Goal: Task Accomplishment & Management: Complete application form

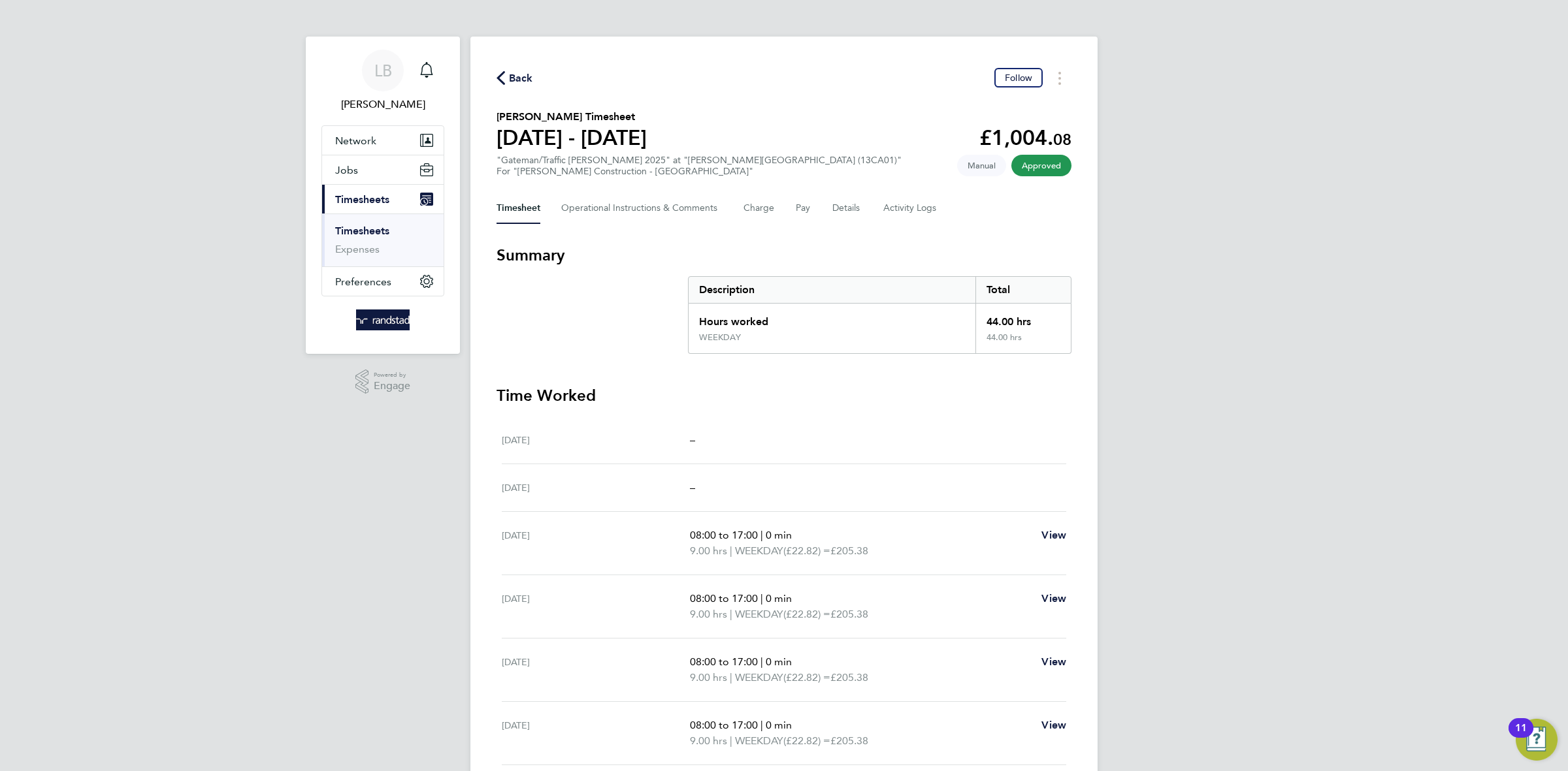
click at [517, 71] on span "Back" at bounding box center [521, 78] width 24 height 16
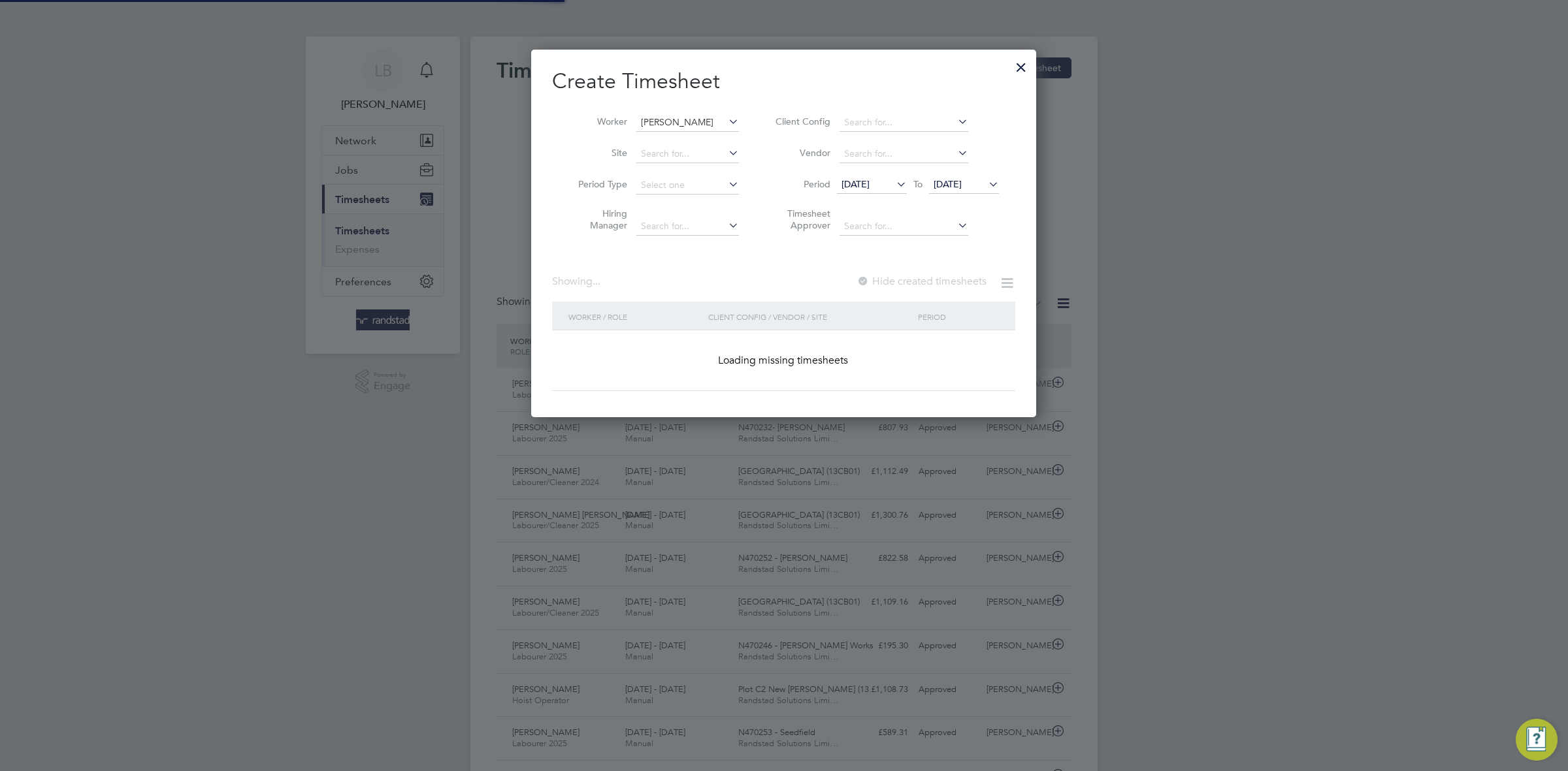
click at [712, 116] on input "[PERSON_NAME]" at bounding box center [688, 123] width 103 height 18
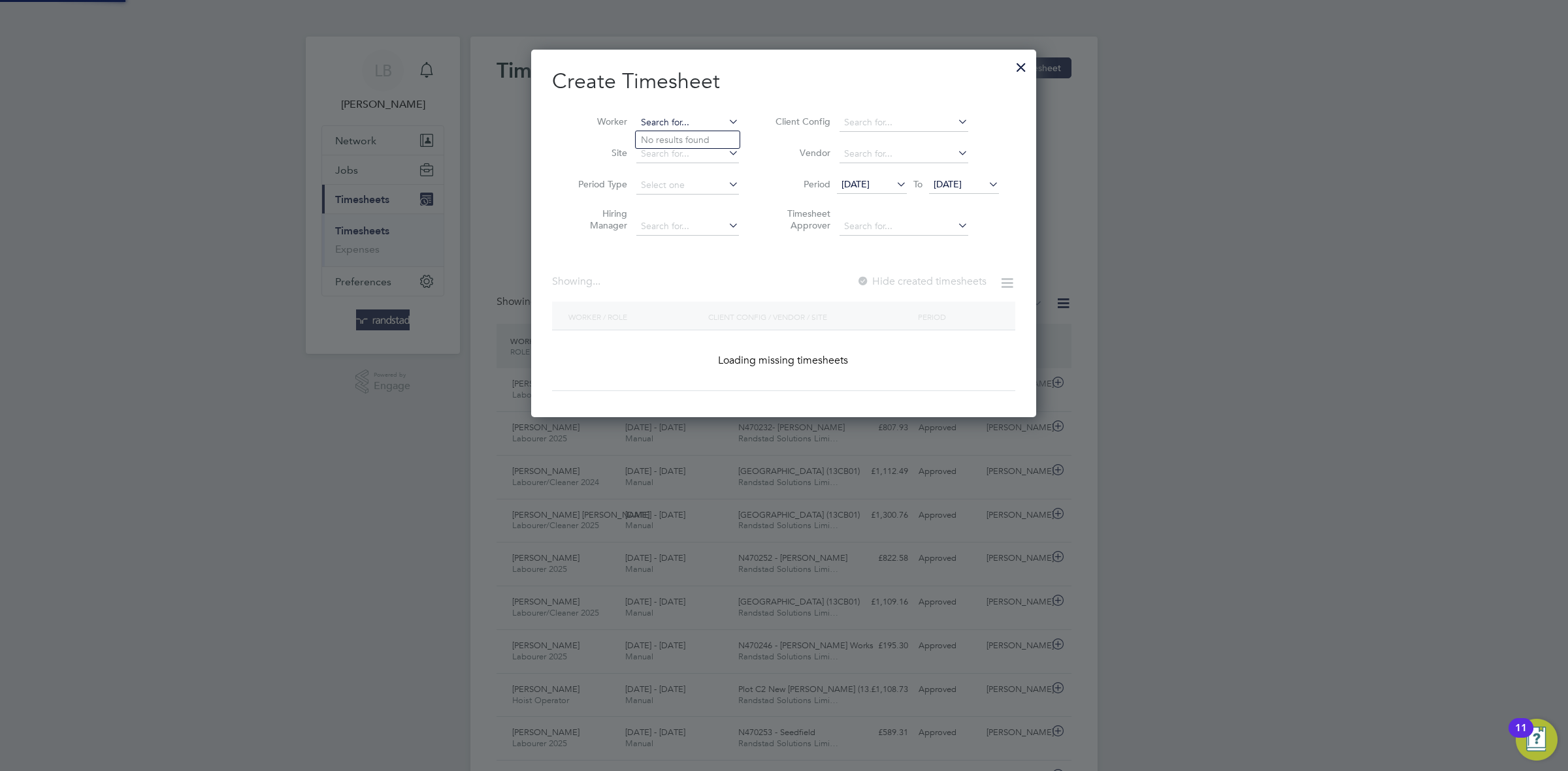
scroll to position [0, 0]
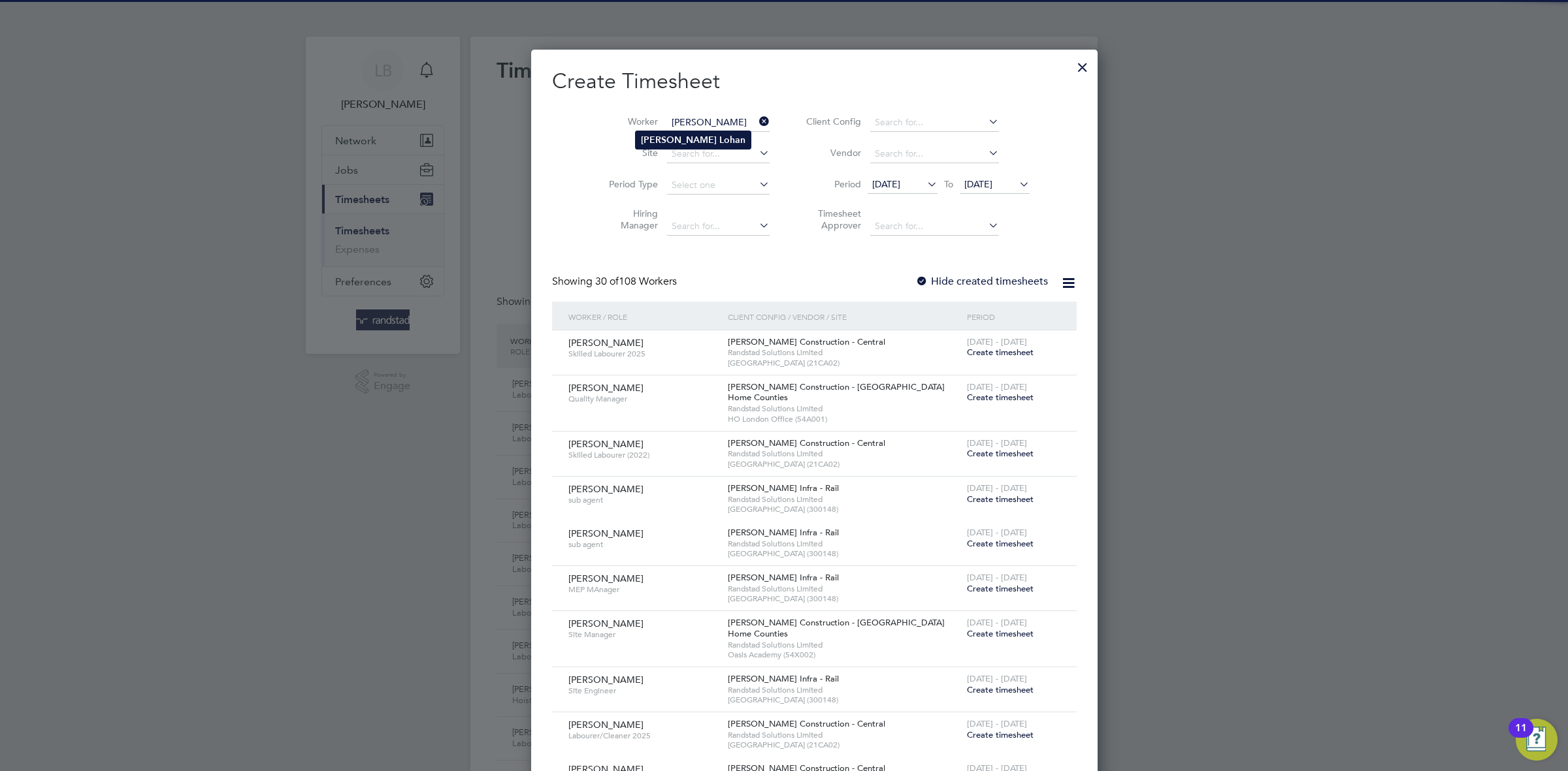
click at [721, 142] on li "[PERSON_NAME]" at bounding box center [693, 139] width 115 height 17
type input "[PERSON_NAME]"
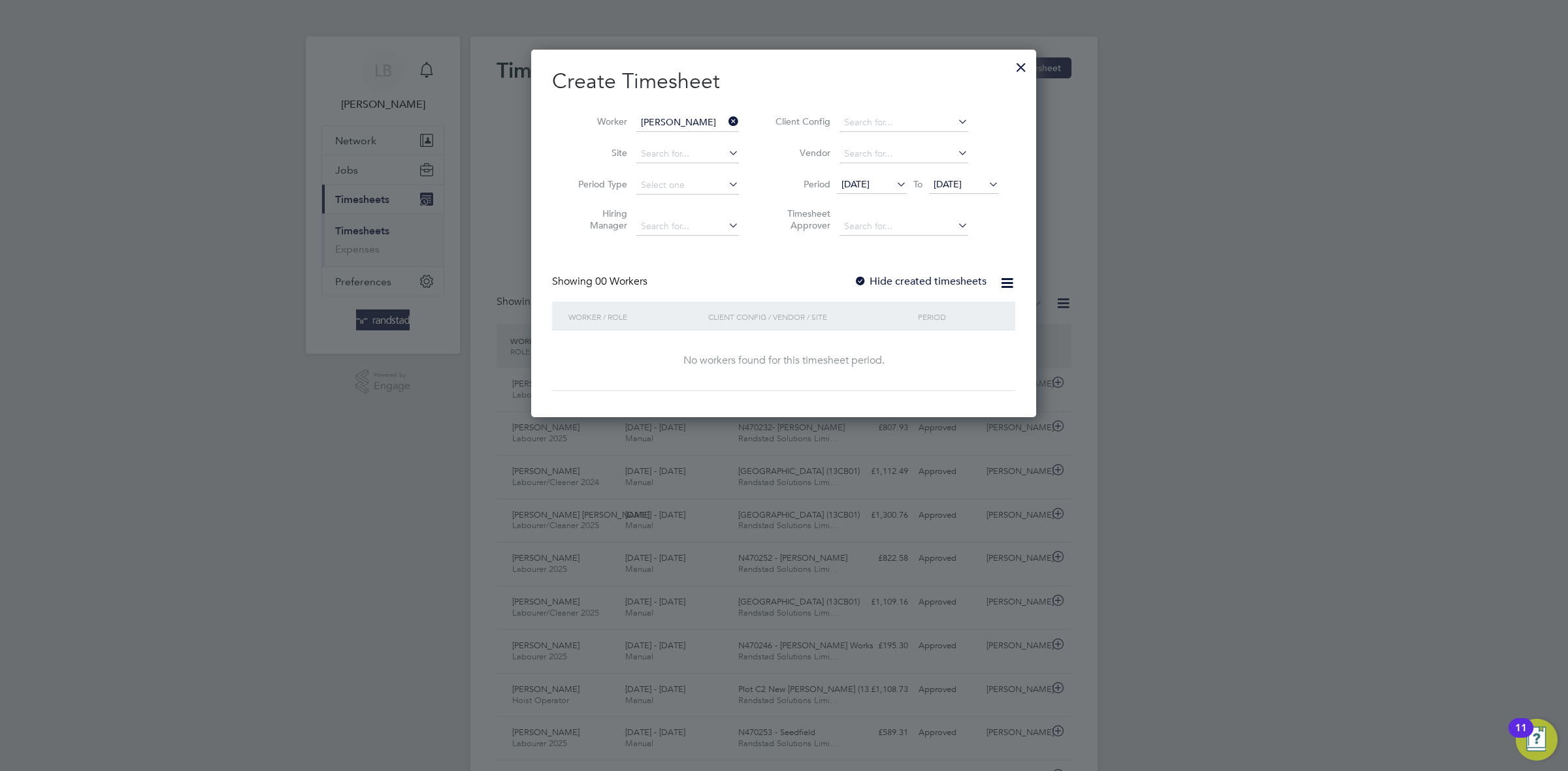
click at [931, 279] on label "Hide created timesheets" at bounding box center [920, 281] width 133 height 13
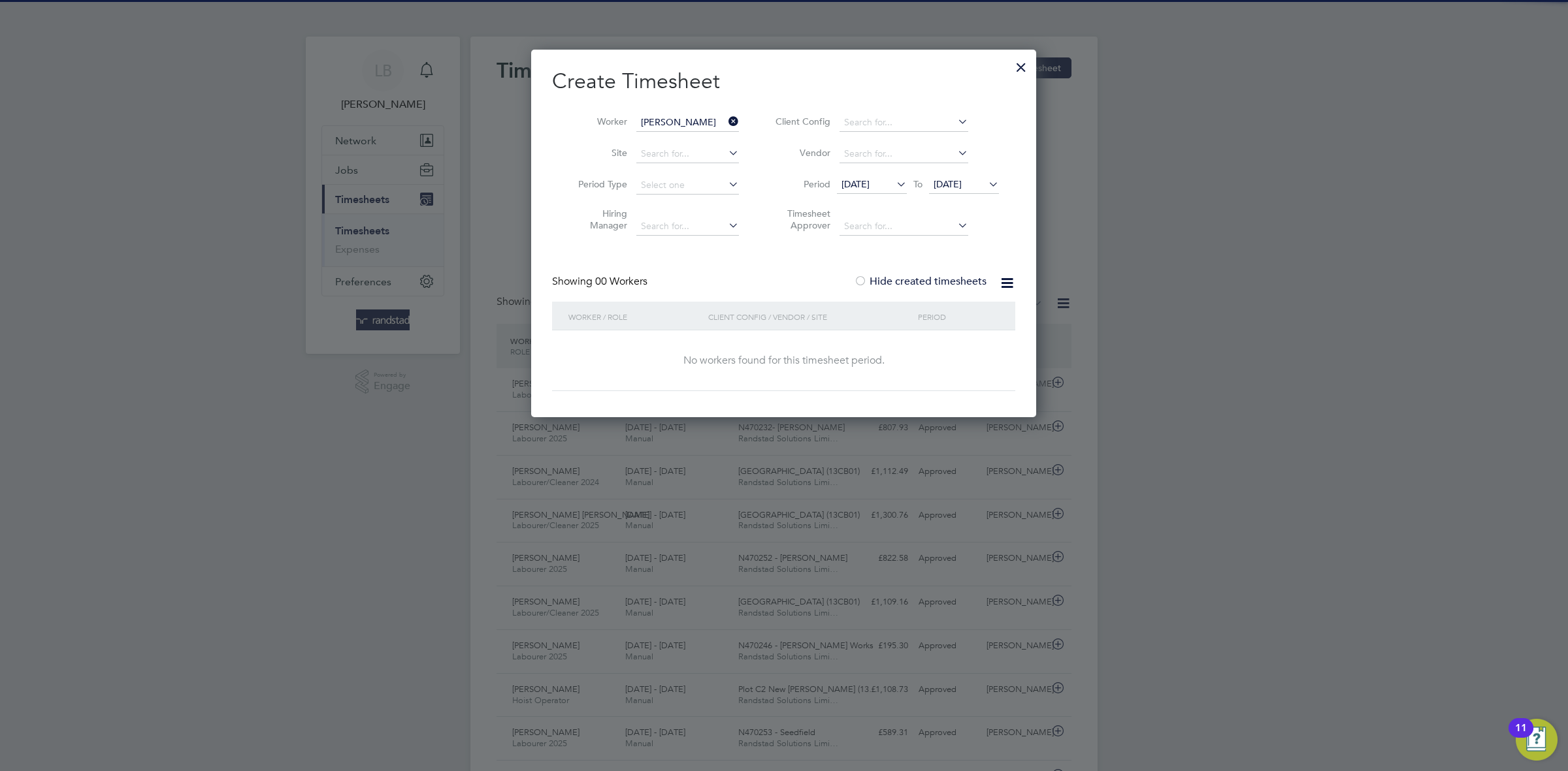
click at [929, 281] on label "Hide created timesheets" at bounding box center [920, 281] width 133 height 13
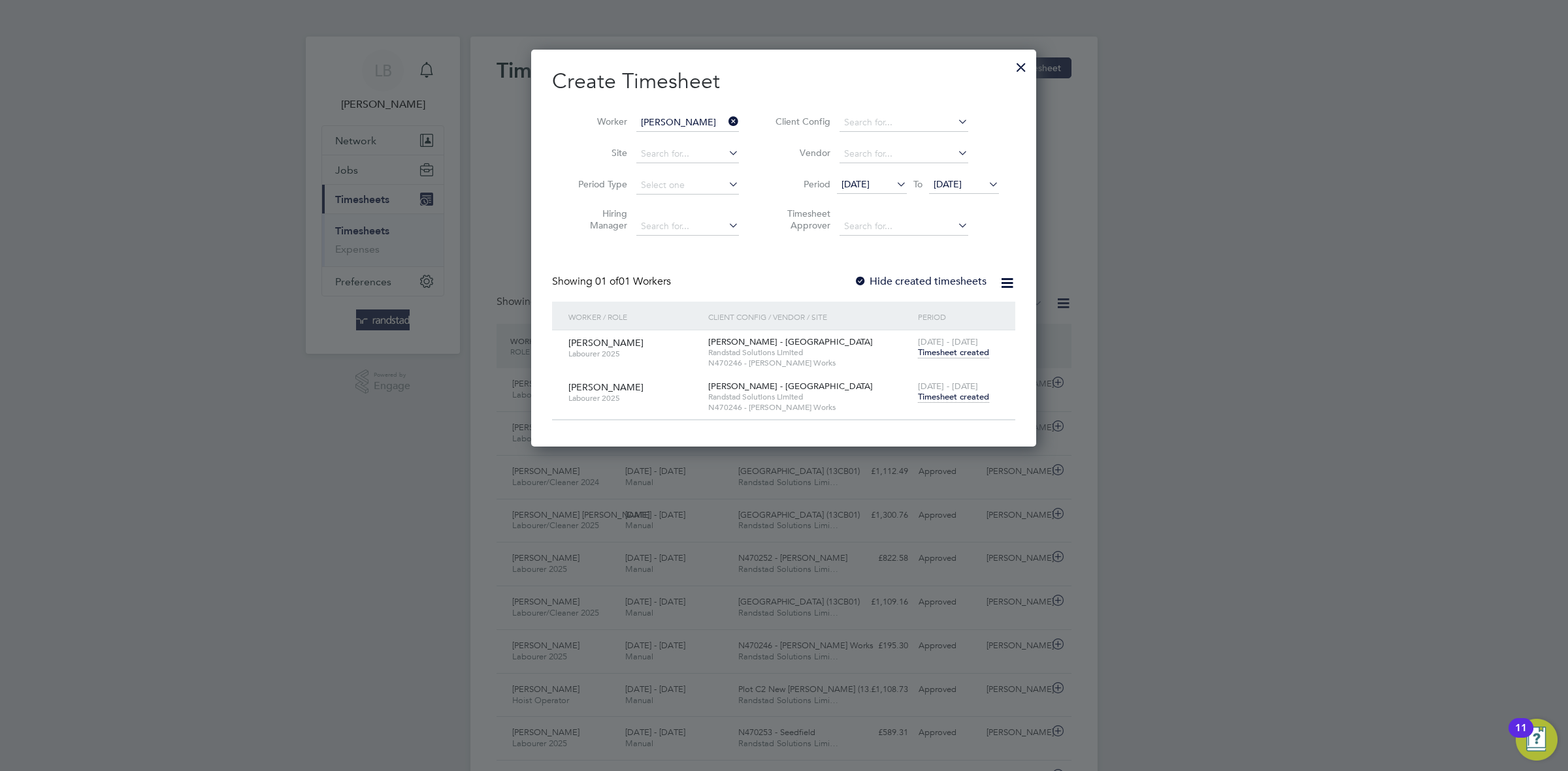
click at [960, 186] on span "[DATE]" at bounding box center [947, 184] width 28 height 12
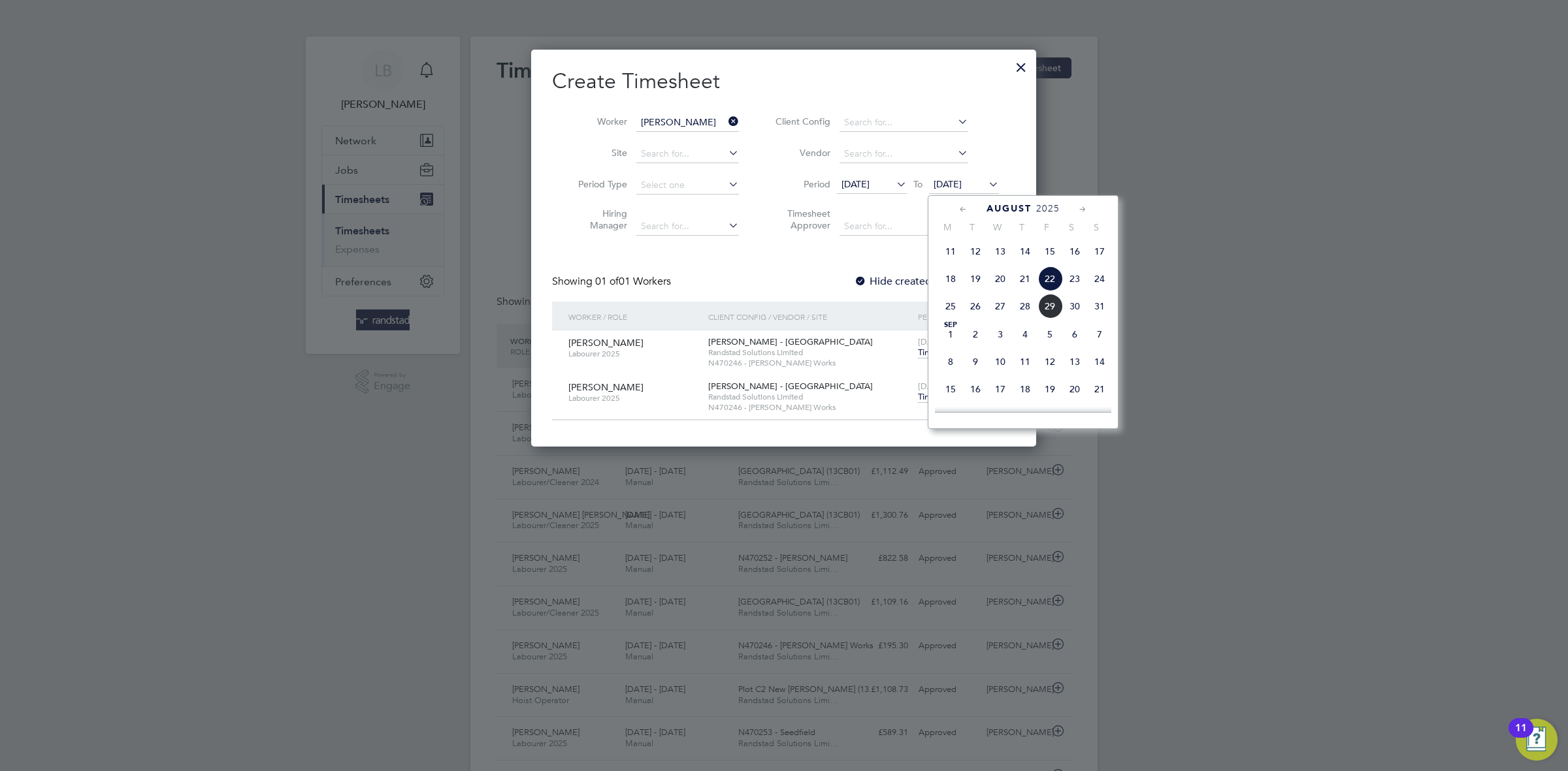
click at [1052, 319] on span "29" at bounding box center [1050, 306] width 25 height 25
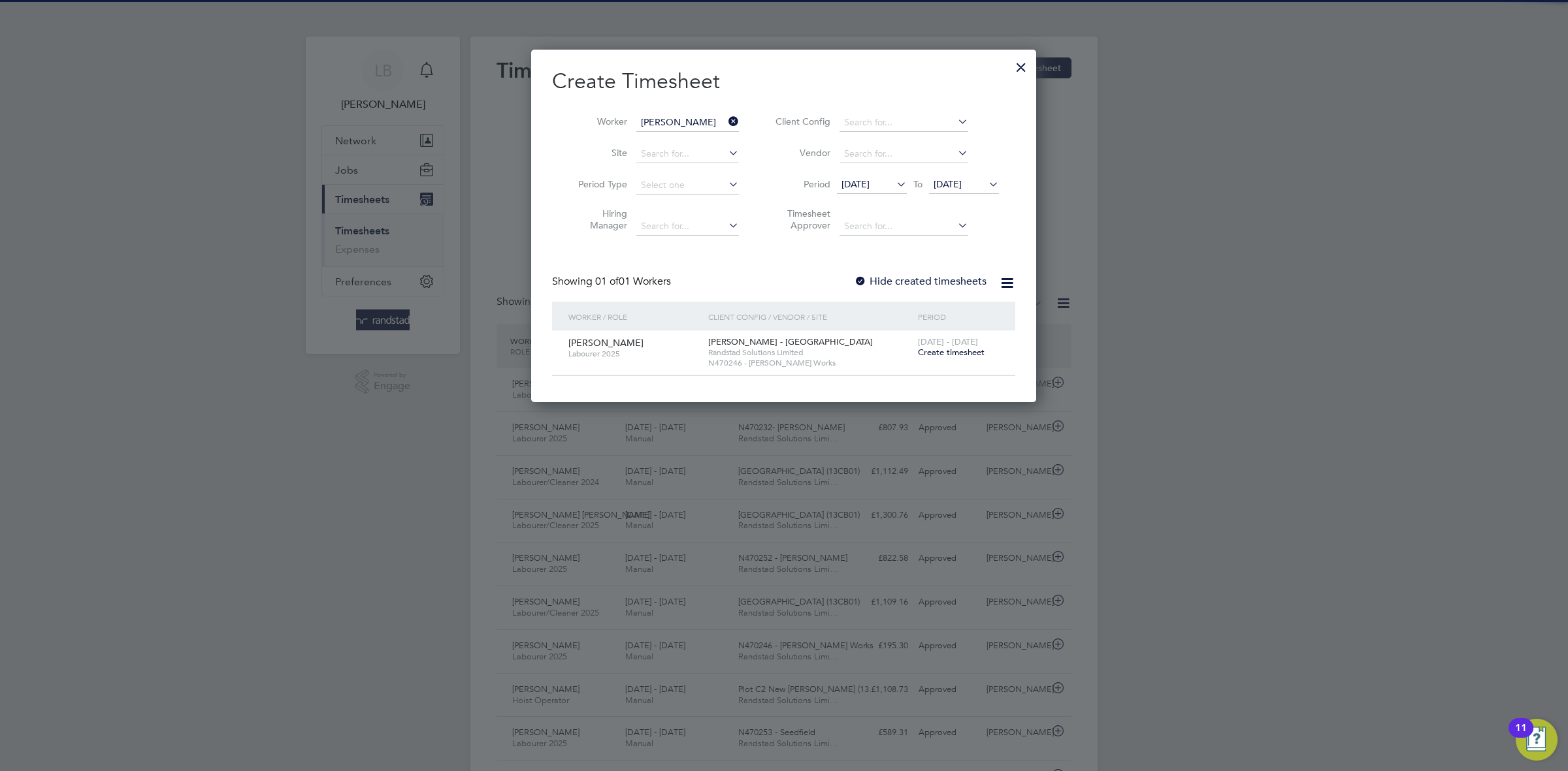
click at [969, 361] on div "[DATE] - [DATE] Create timesheet" at bounding box center [959, 348] width 88 height 36
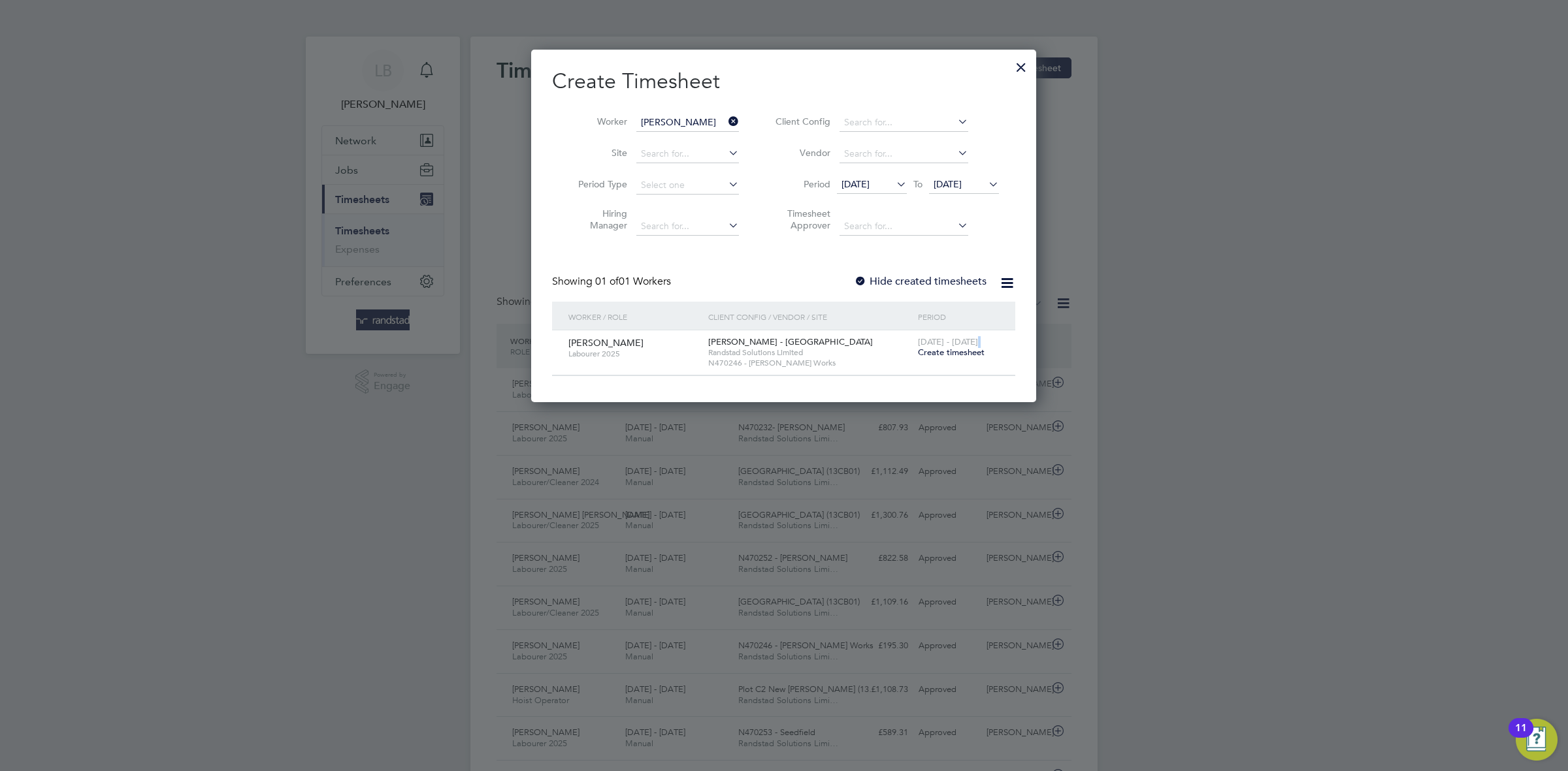
click at [967, 361] on div "[DATE] - [DATE] Create timesheet" at bounding box center [959, 348] width 88 height 36
click at [960, 353] on span "Create timesheet" at bounding box center [951, 353] width 67 height 11
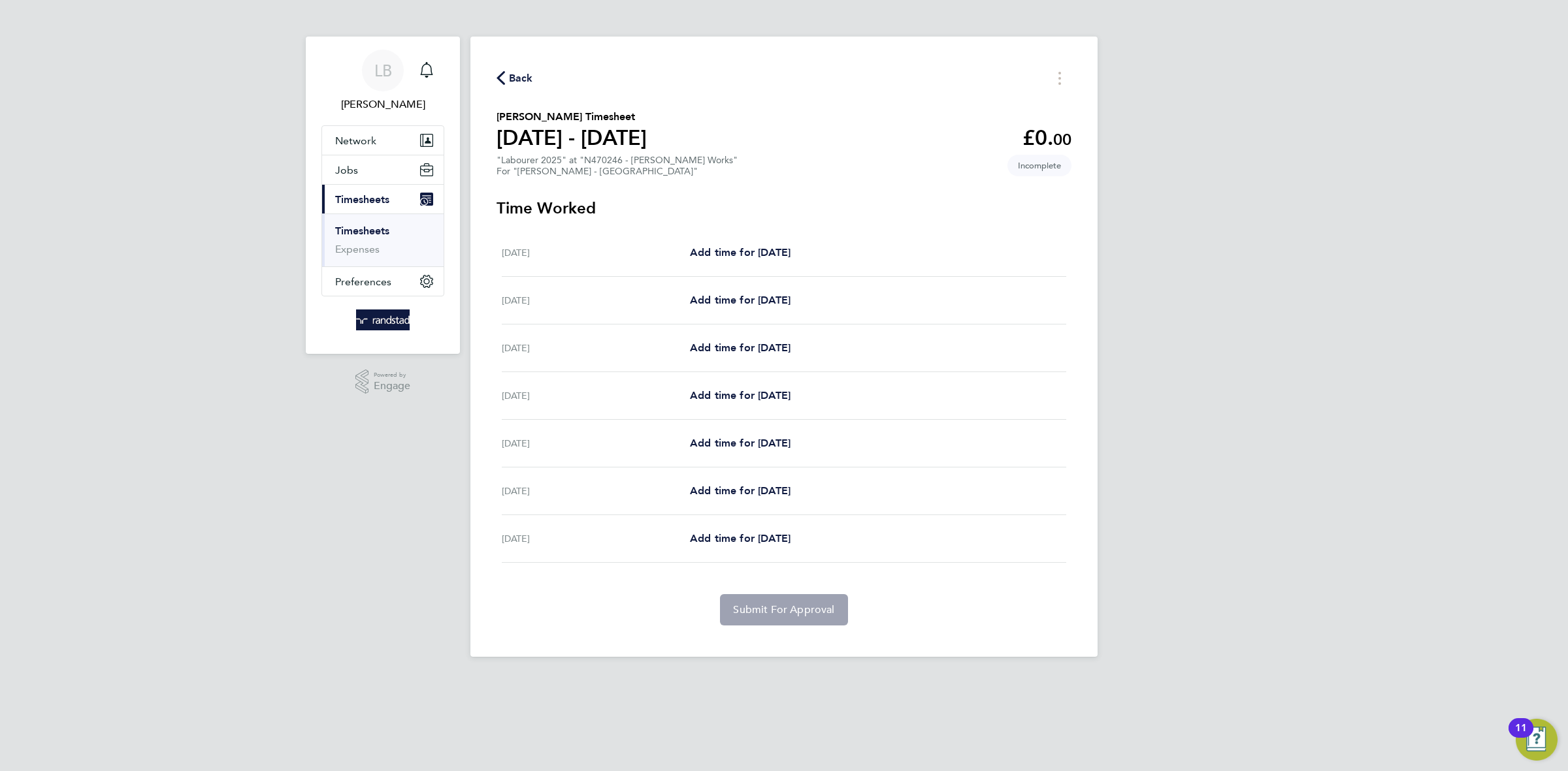
click at [757, 406] on div "[DATE] Add time for [DATE] Add time for [DATE]" at bounding box center [784, 396] width 564 height 48
click at [739, 396] on span "Add time for [DATE]" at bounding box center [740, 396] width 101 height 13
select select "60"
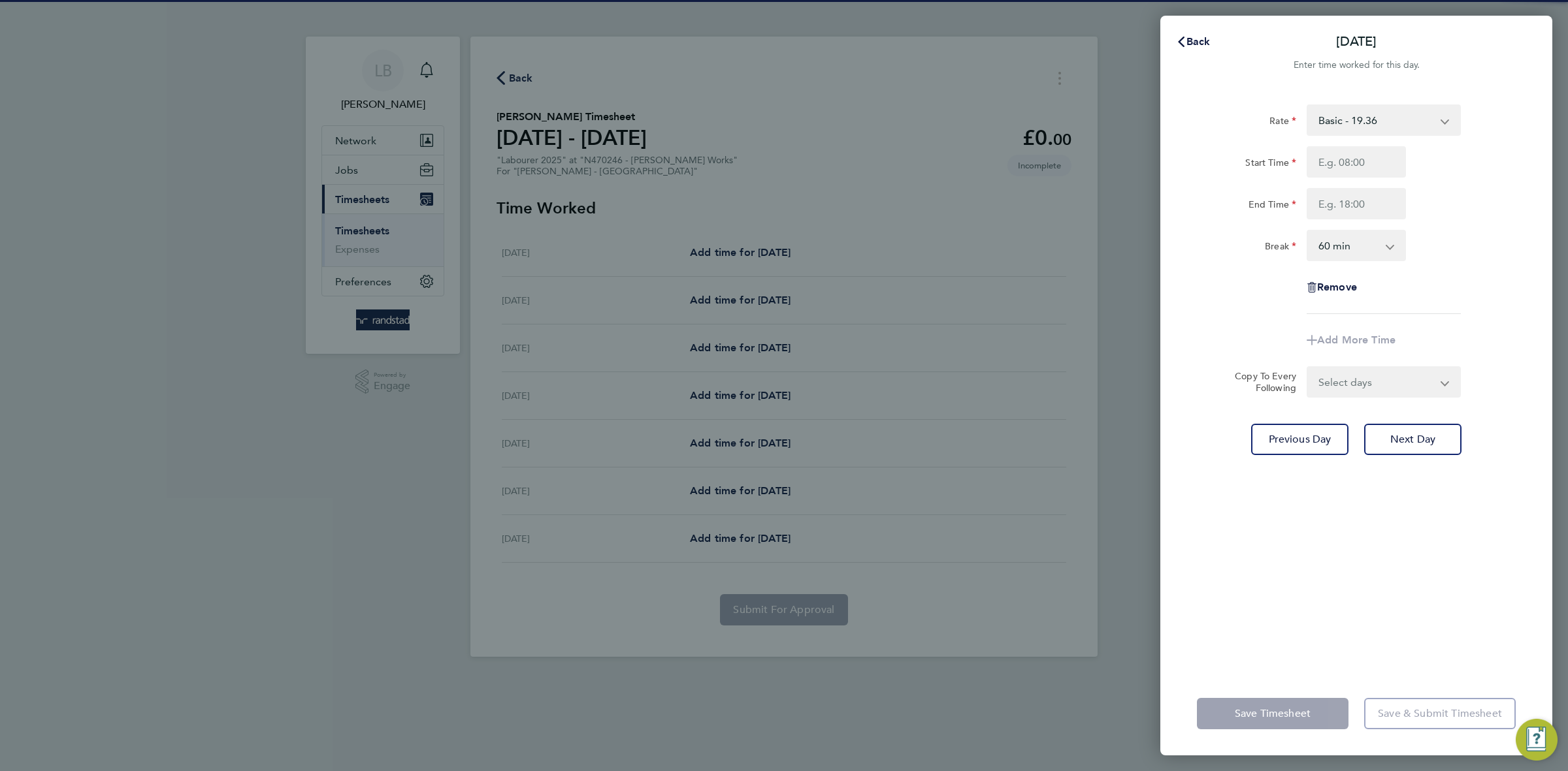
click at [1360, 137] on div "Rate Basic - 19.36 Overtime 1 - 27.90 Overtime 2 - 36.44 Start Time End Time Br…" at bounding box center [1356, 209] width 319 height 210
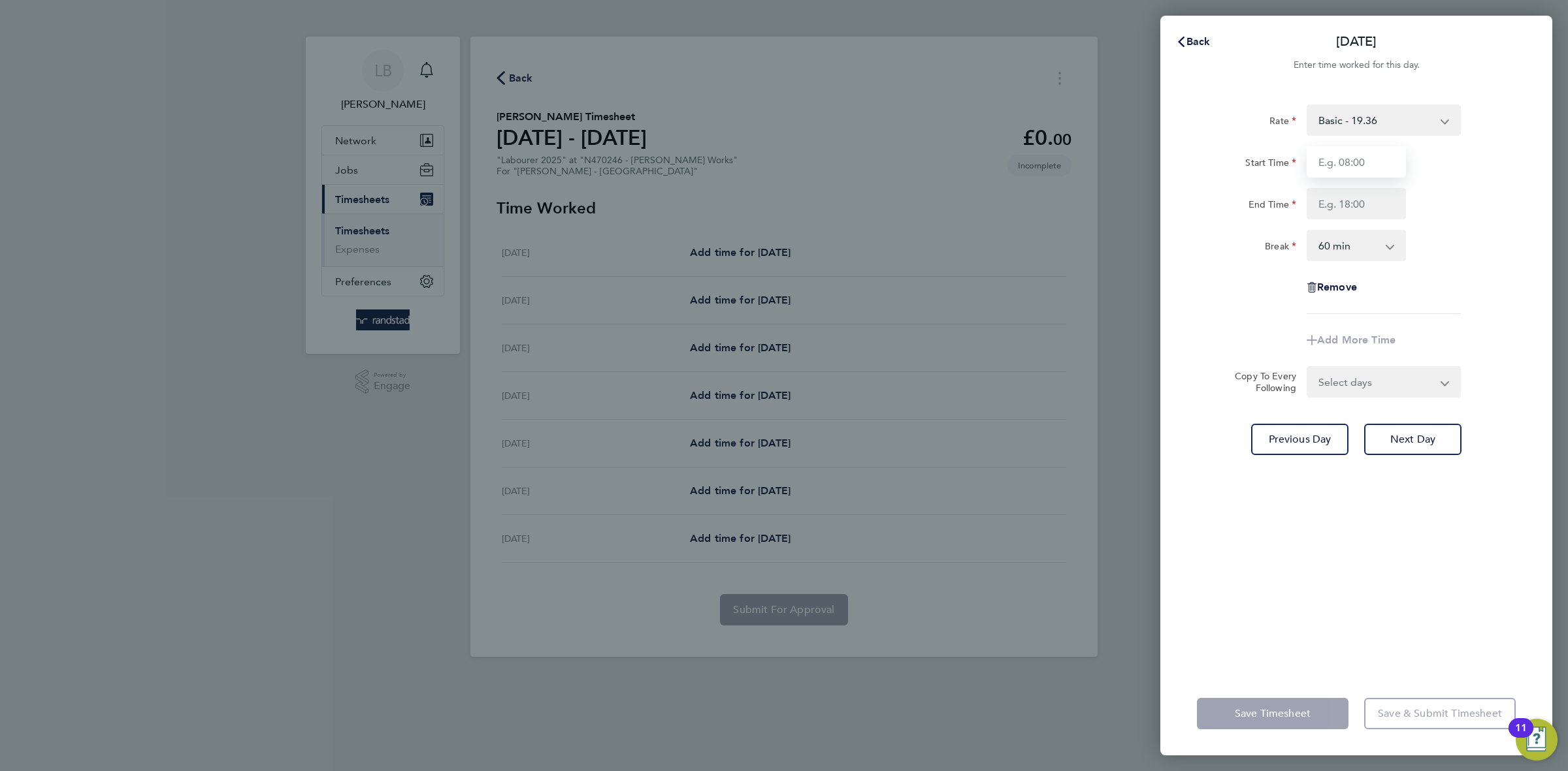
click at [1364, 165] on input "Start Time" at bounding box center [1356, 162] width 99 height 31
type input "07:30"
click at [1370, 202] on input "End Time" at bounding box center [1356, 203] width 99 height 31
type input "18:00"
click at [1424, 275] on div "Rate Basic - 19.36 Overtime 1 - 27.90 Overtime 2 - 36.44 Start Time 07:30 End T…" at bounding box center [1356, 209] width 319 height 210
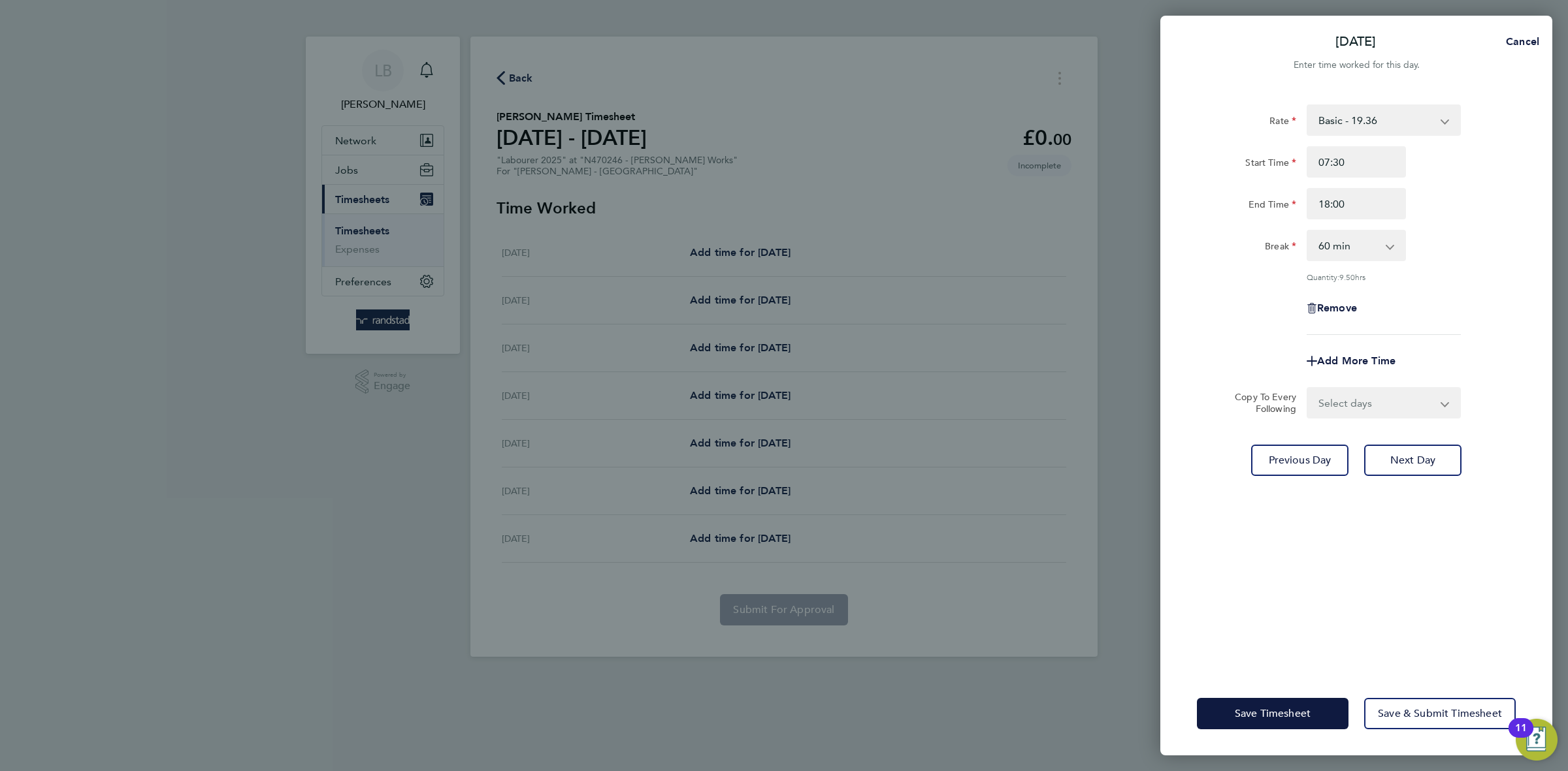
click at [1350, 252] on select "0 min 15 min 30 min 45 min 60 min 75 min 90 min" at bounding box center [1348, 244] width 81 height 28
select select "30"
click at [1308, 231] on select "0 min 15 min 30 min 45 min 60 min 75 min 90 min" at bounding box center [1348, 244] width 81 height 28
click at [1424, 307] on div "Remove" at bounding box center [1356, 309] width 329 height 31
click at [1517, 45] on span "Cancel" at bounding box center [1520, 42] width 38 height 13
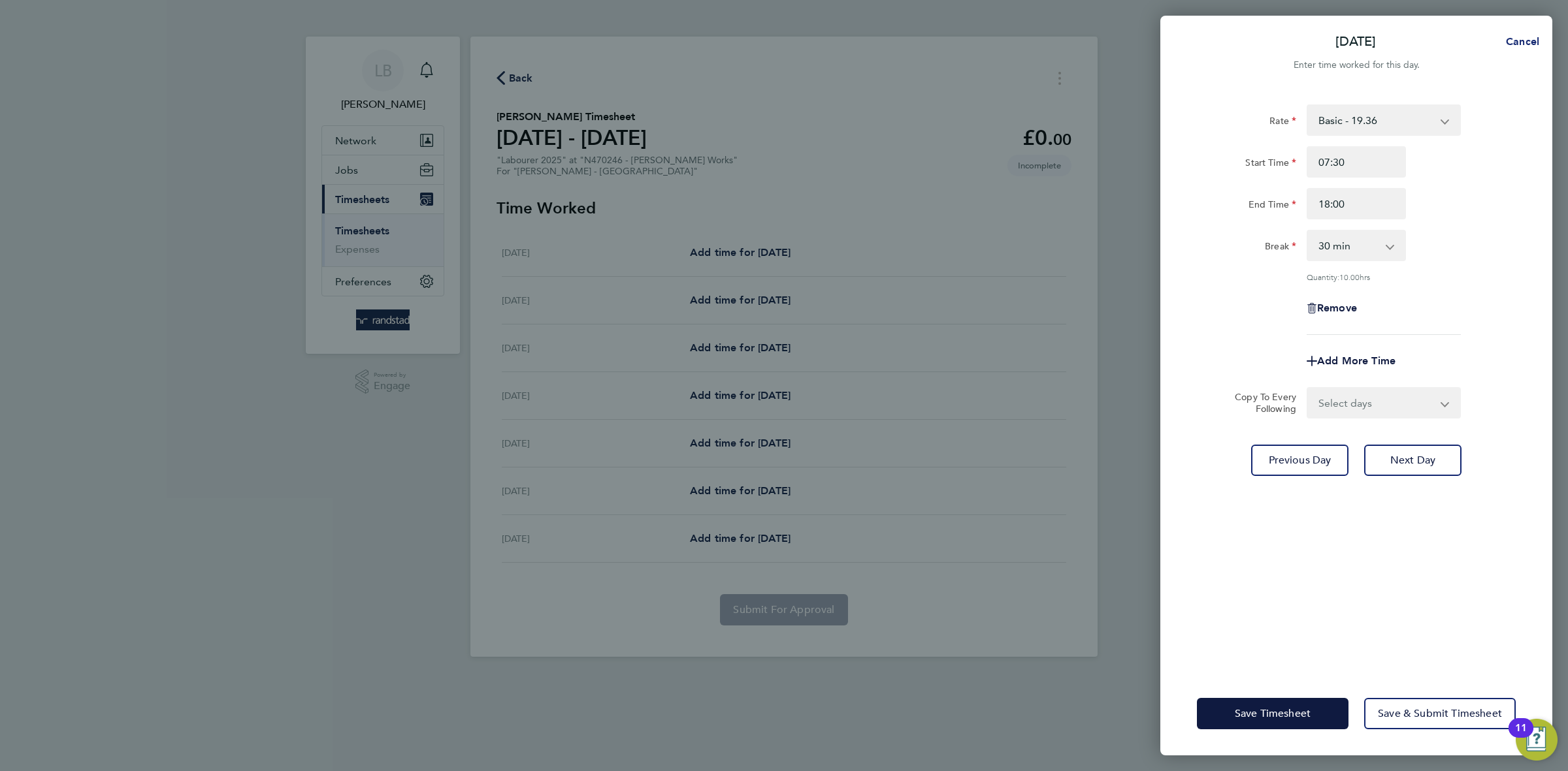
select select "60"
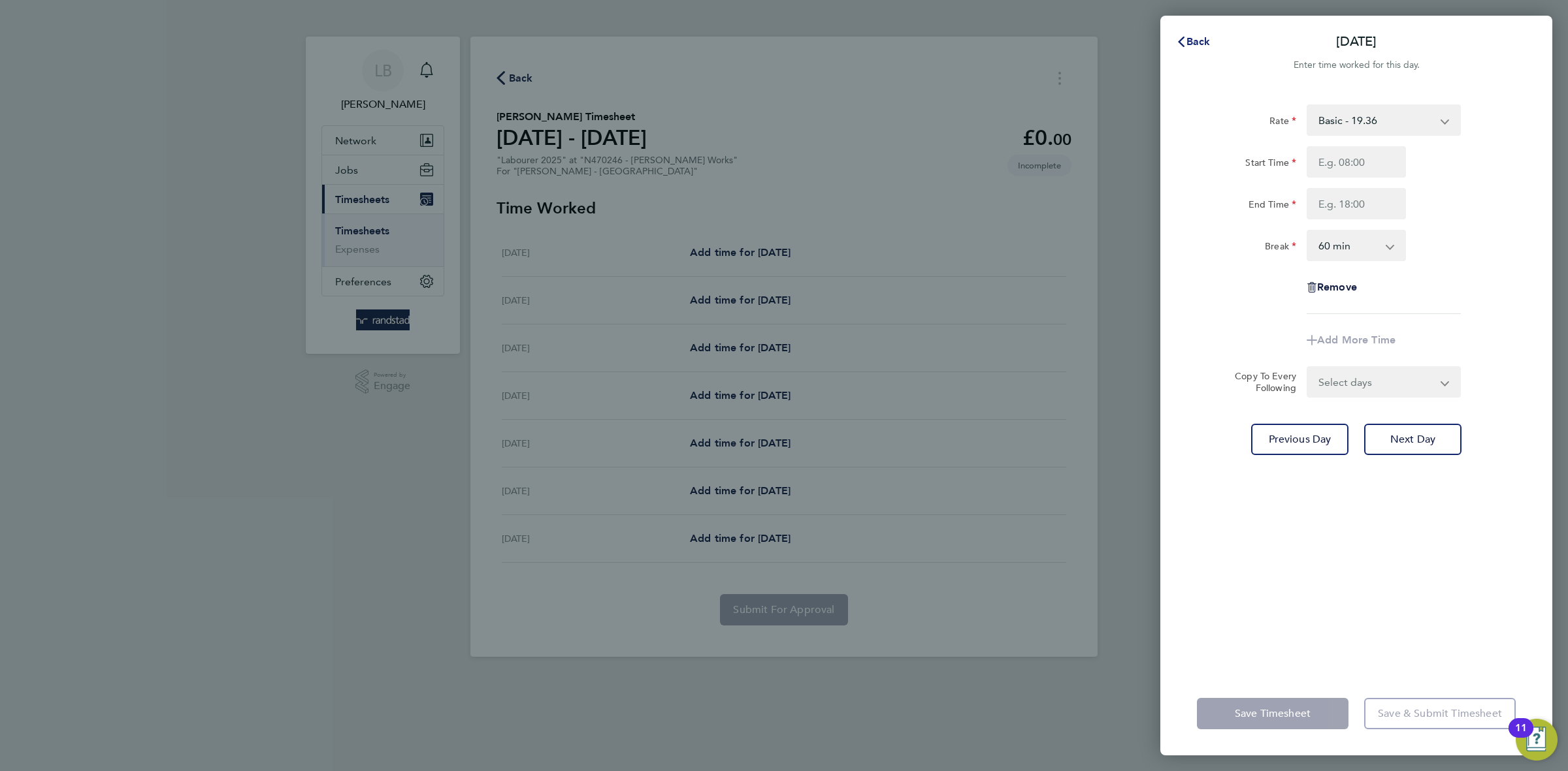
click at [1203, 42] on span "Back" at bounding box center [1198, 42] width 24 height 13
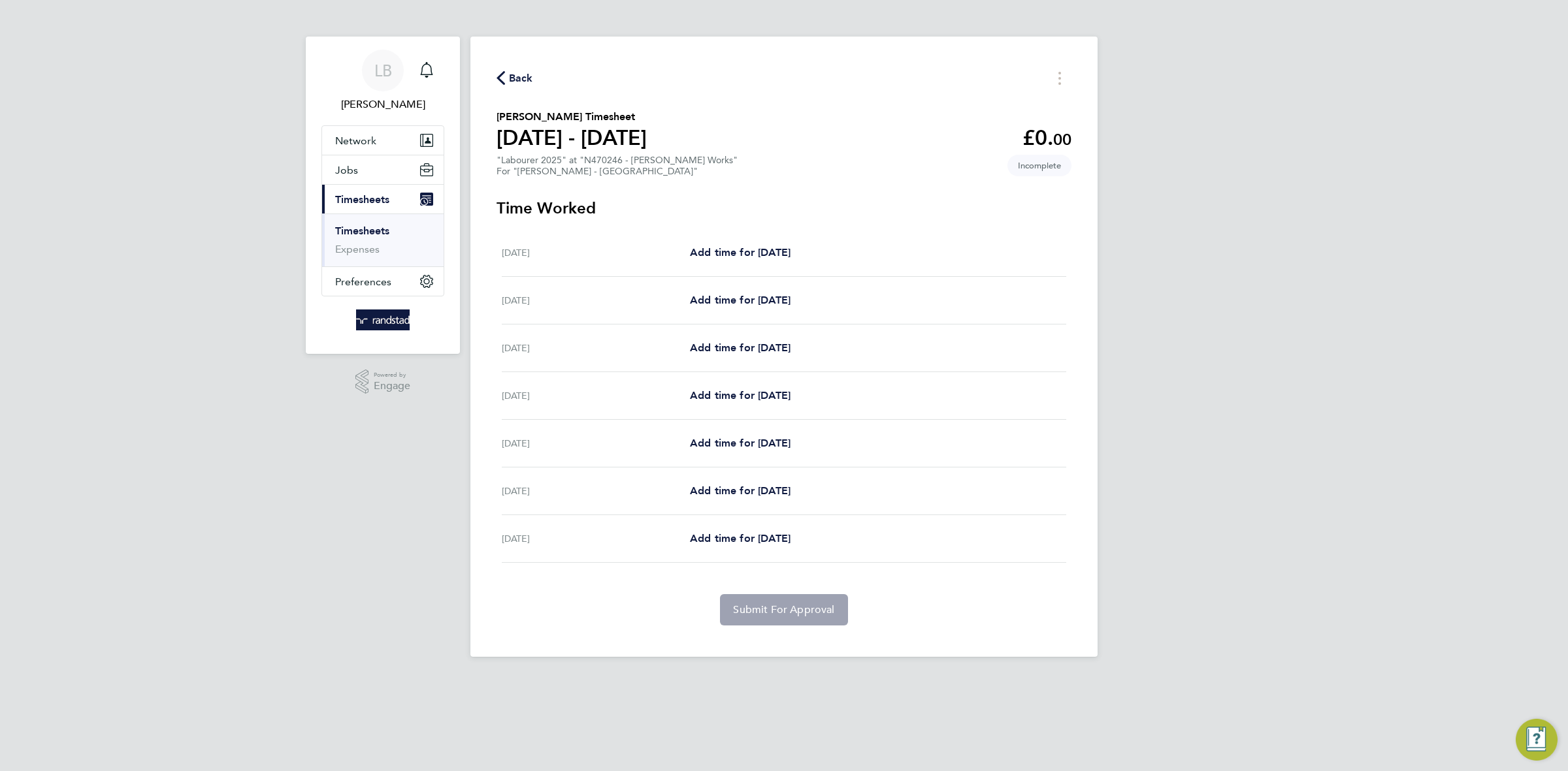
click at [504, 76] on icon "button" at bounding box center [500, 78] width 8 height 14
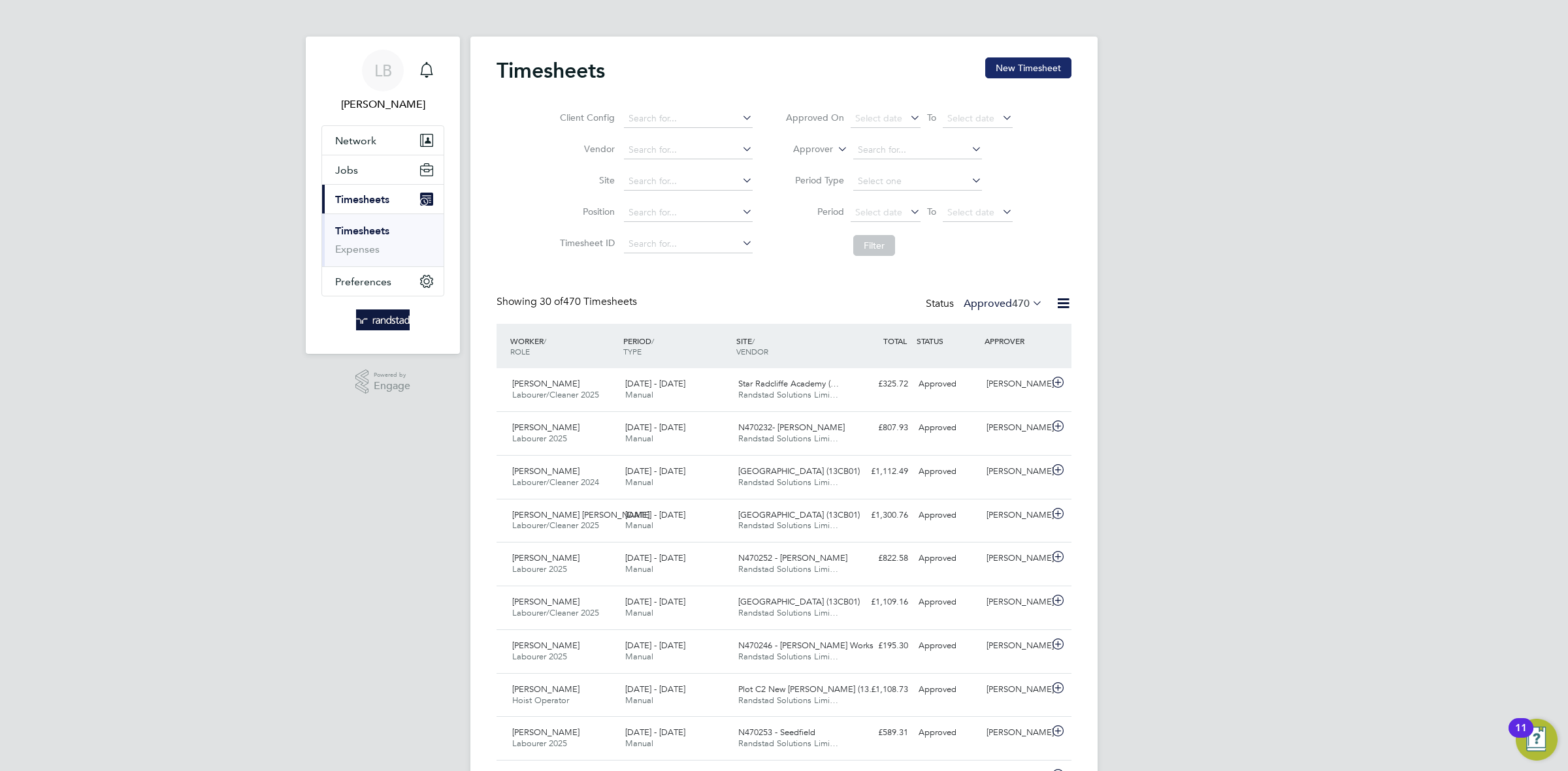
click at [1012, 62] on button "New Timesheet" at bounding box center [1029, 68] width 86 height 21
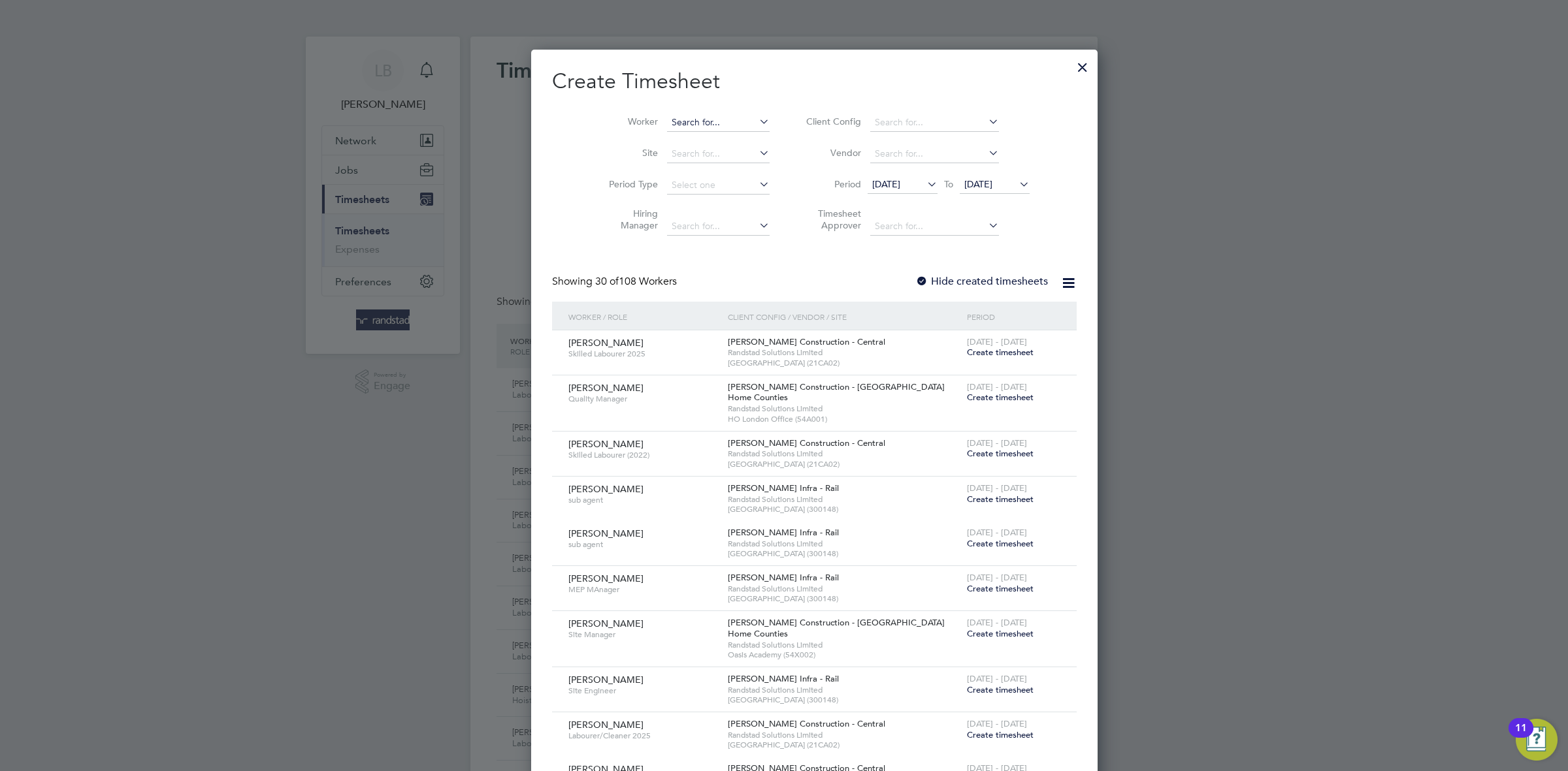
click at [671, 120] on input at bounding box center [718, 123] width 103 height 18
click at [670, 131] on li "[PERSON_NAME]" at bounding box center [693, 139] width 115 height 17
type input "[PERSON_NAME]"
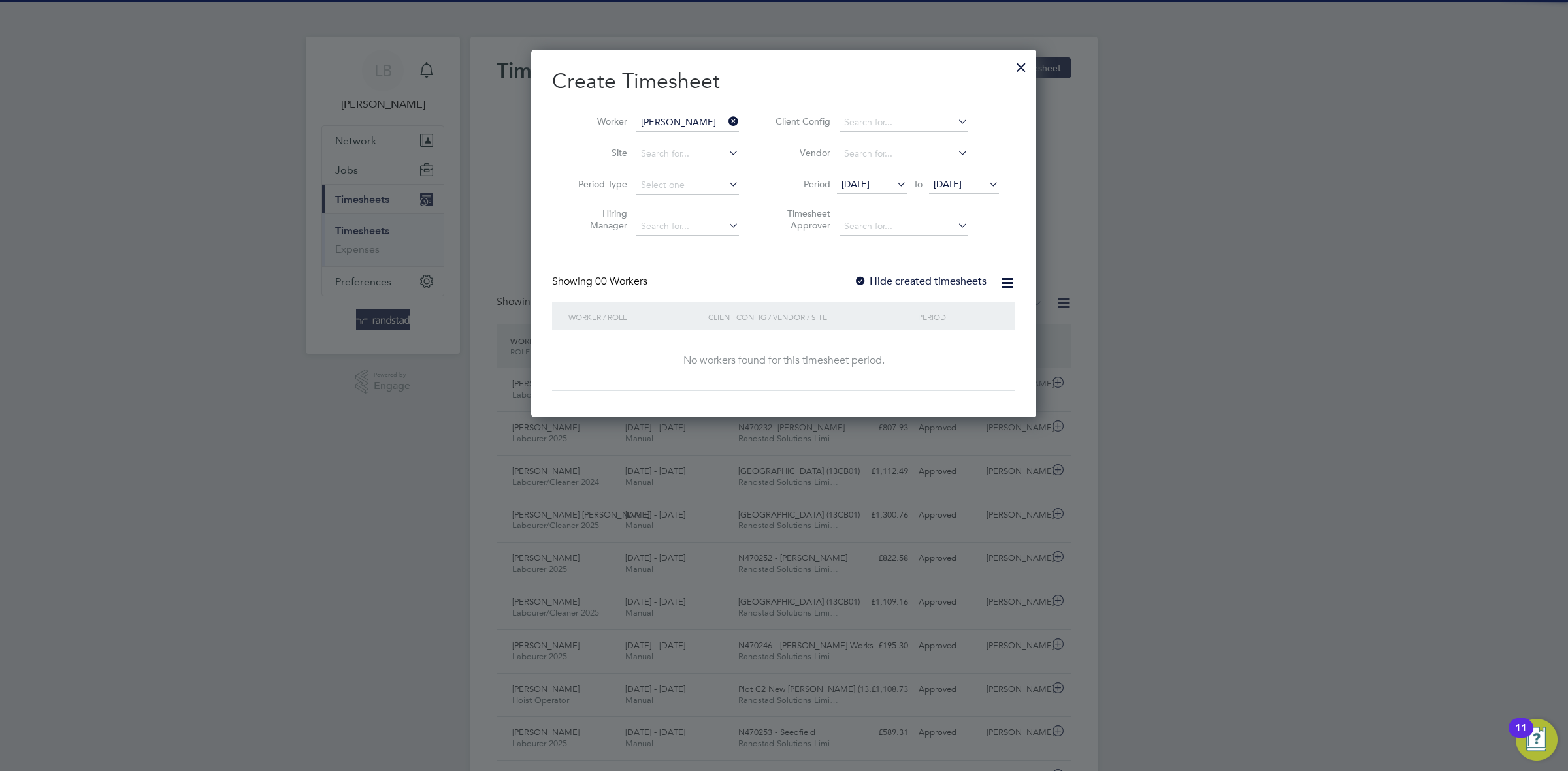
click at [865, 286] on div at bounding box center [860, 282] width 13 height 13
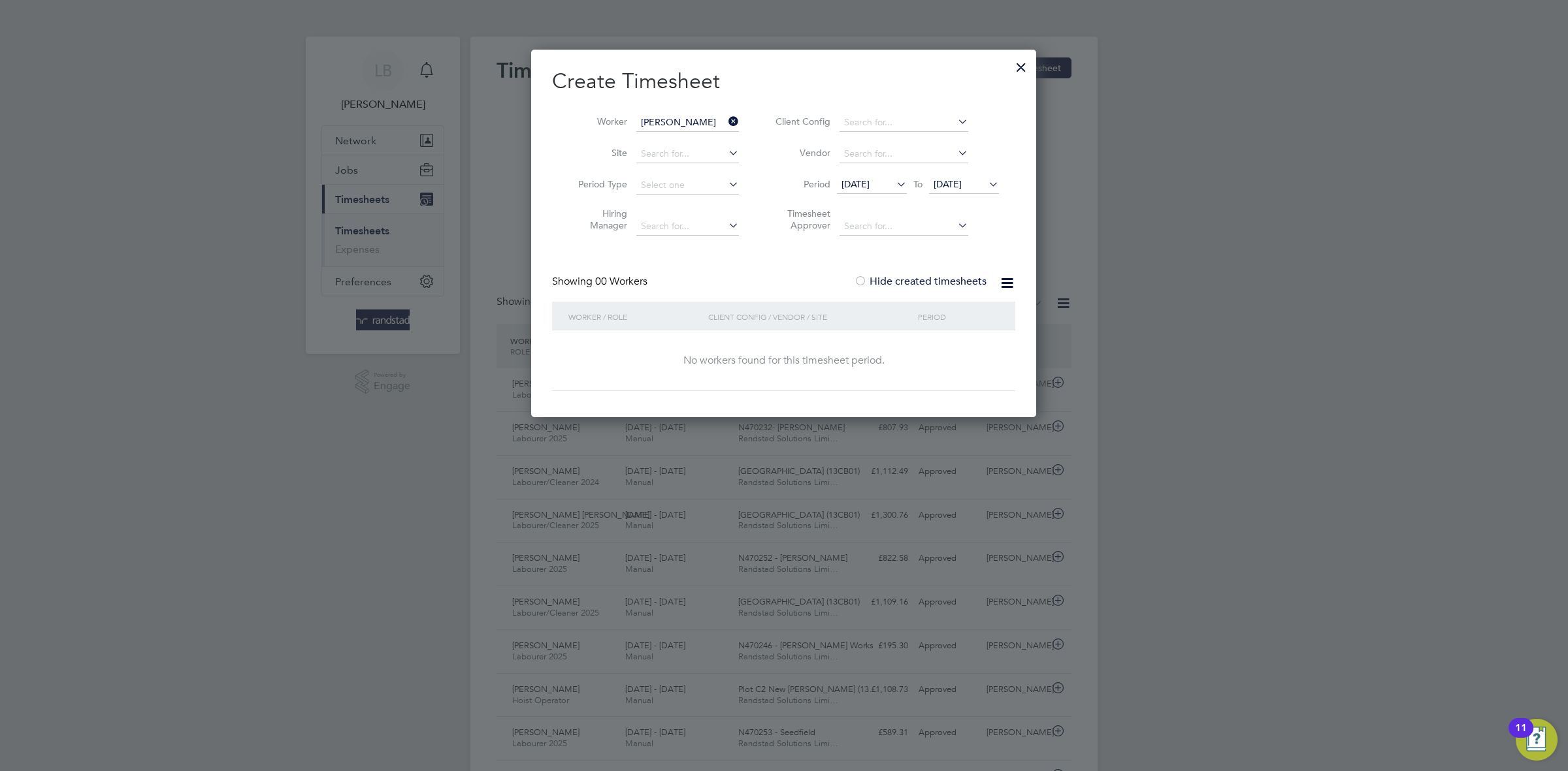
click at [901, 285] on label "Hide created timesheets" at bounding box center [920, 281] width 133 height 13
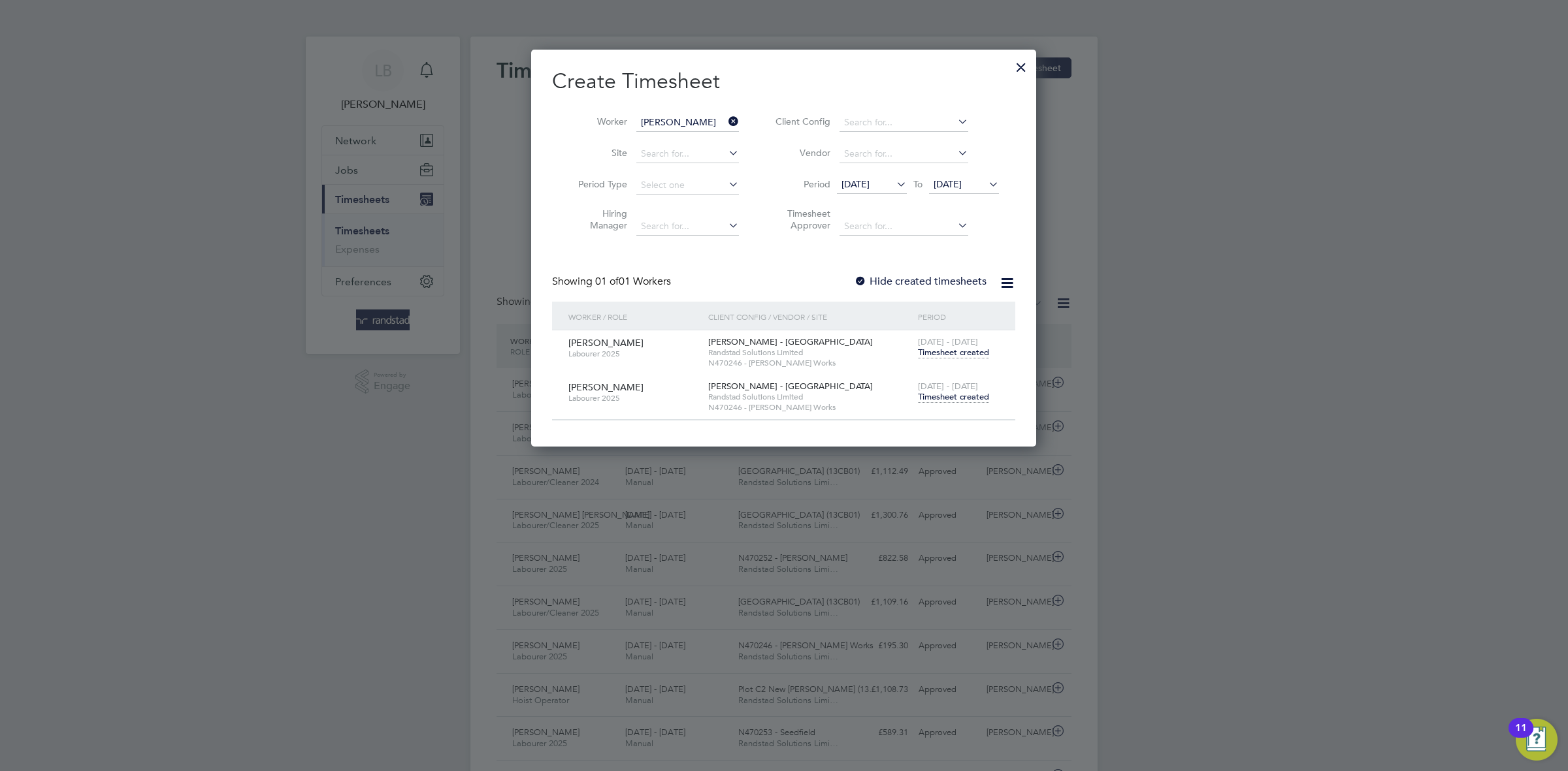
click at [944, 356] on span "Timesheet created" at bounding box center [953, 353] width 71 height 12
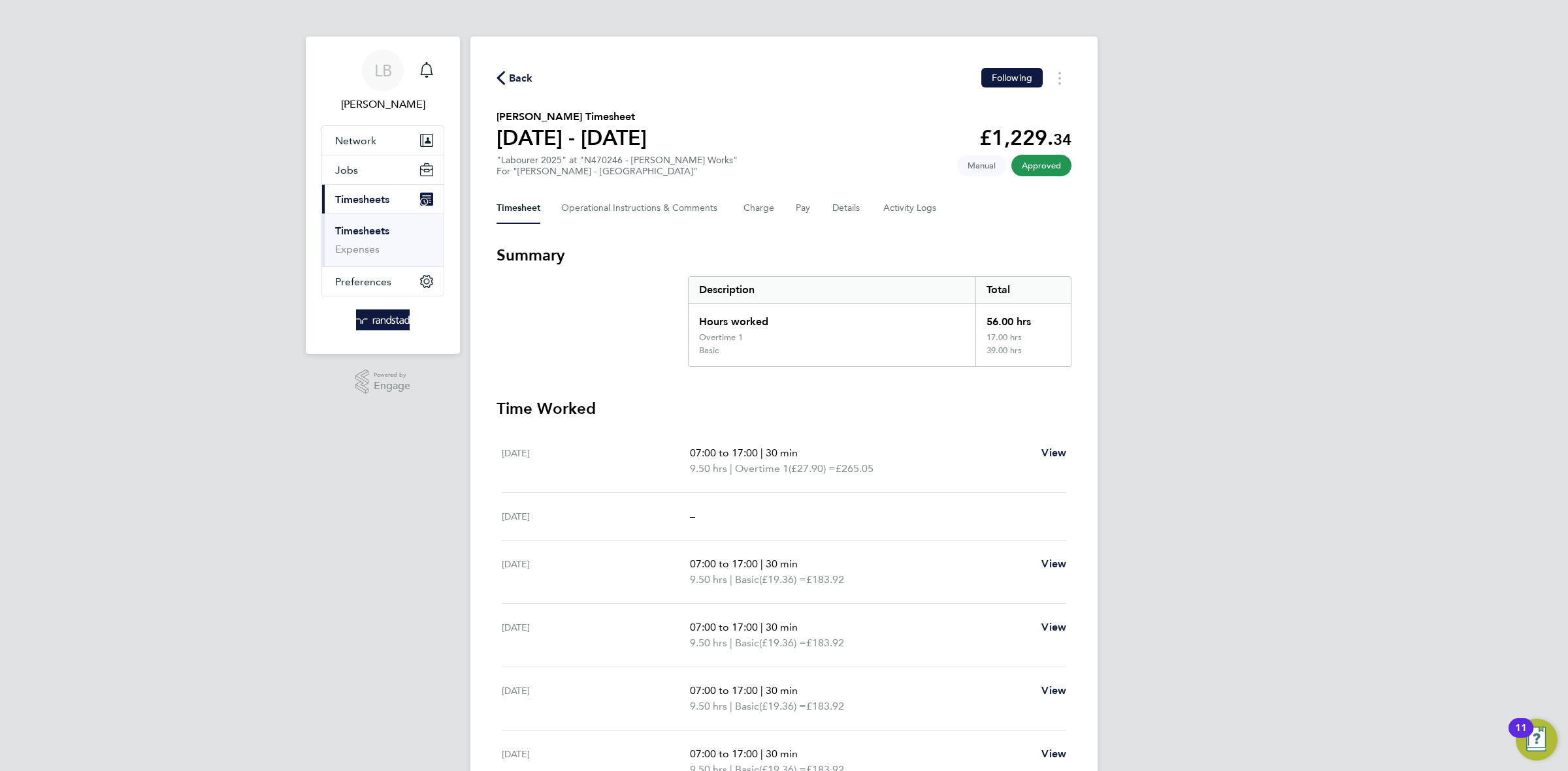
click at [509, 76] on span "Back" at bounding box center [521, 78] width 24 height 16
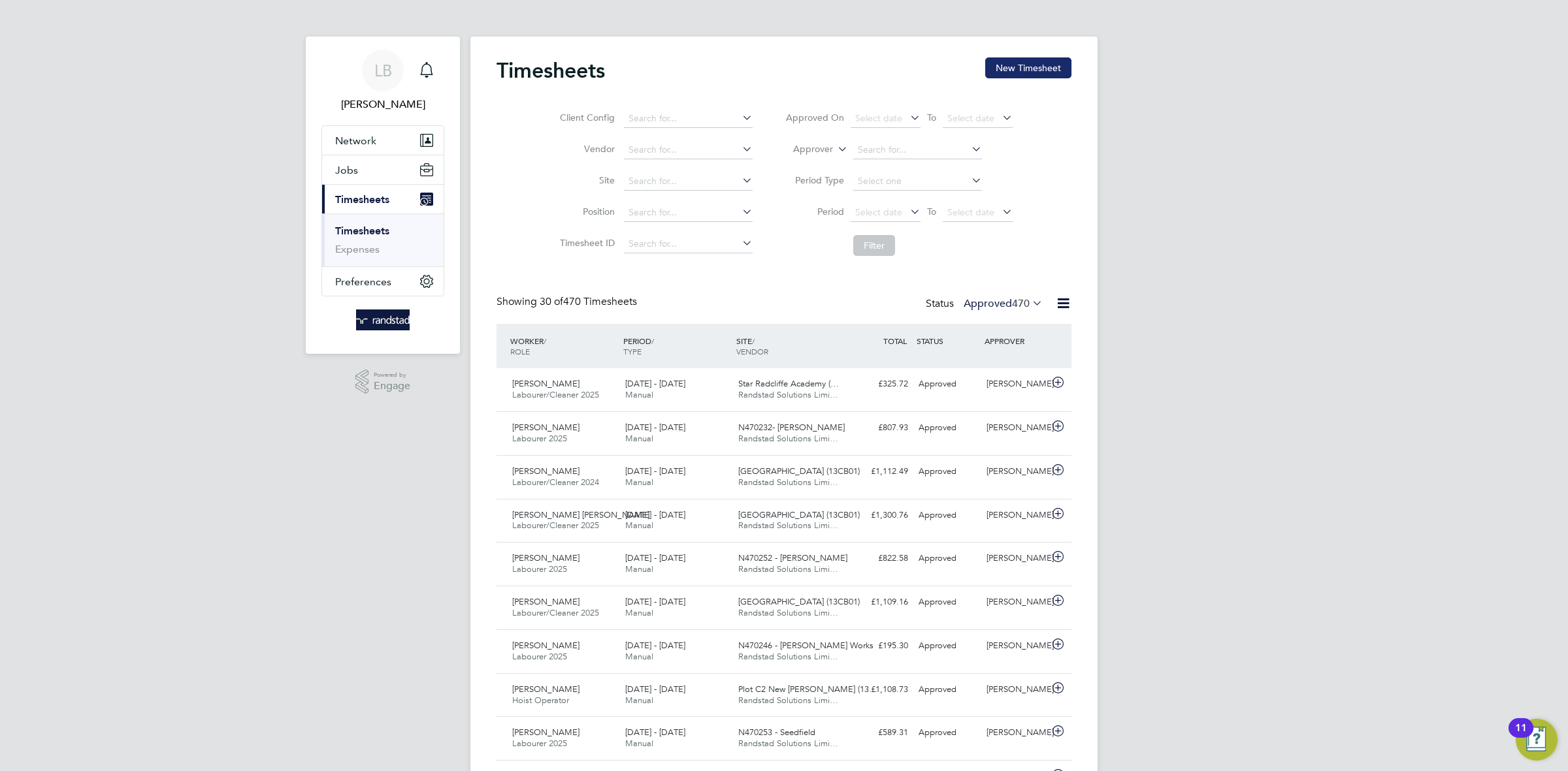
click at [1018, 68] on button "New Timesheet" at bounding box center [1029, 68] width 86 height 21
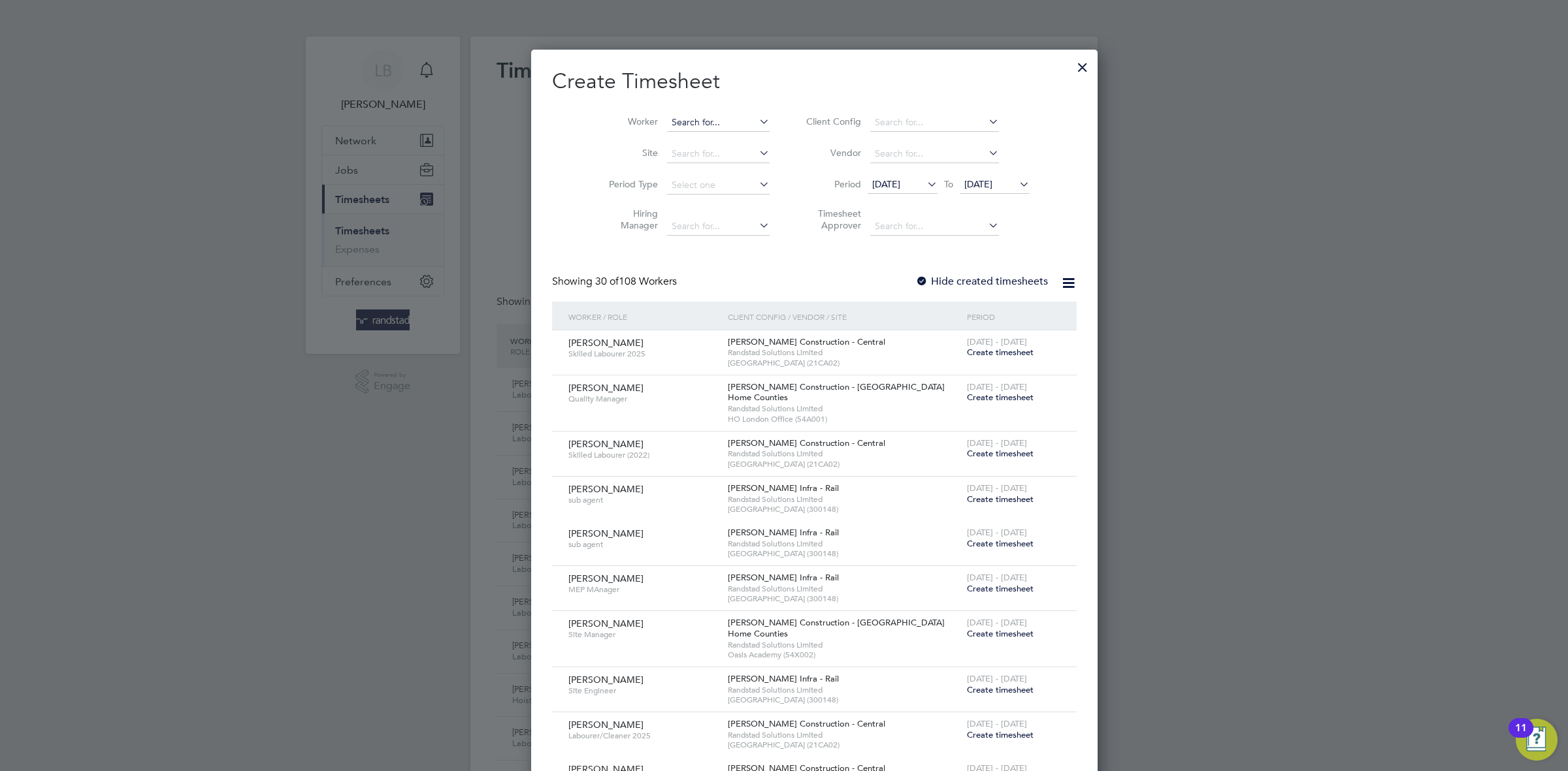
click at [681, 126] on input at bounding box center [718, 123] width 103 height 18
click at [719, 143] on b "Lohan" at bounding box center [732, 140] width 27 height 11
type input "[PERSON_NAME]"
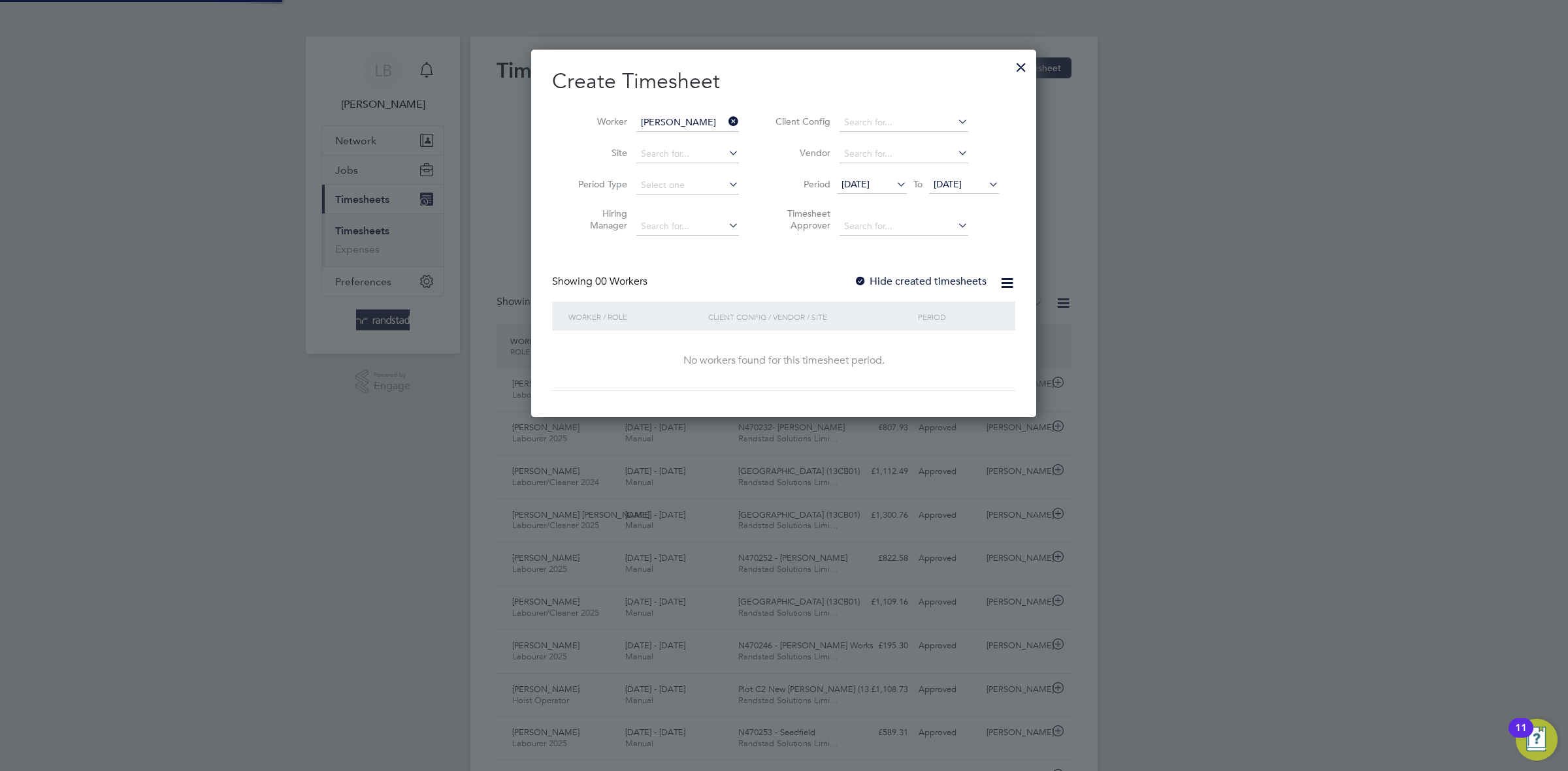
click at [924, 284] on label "Hide created timesheets" at bounding box center [920, 281] width 133 height 13
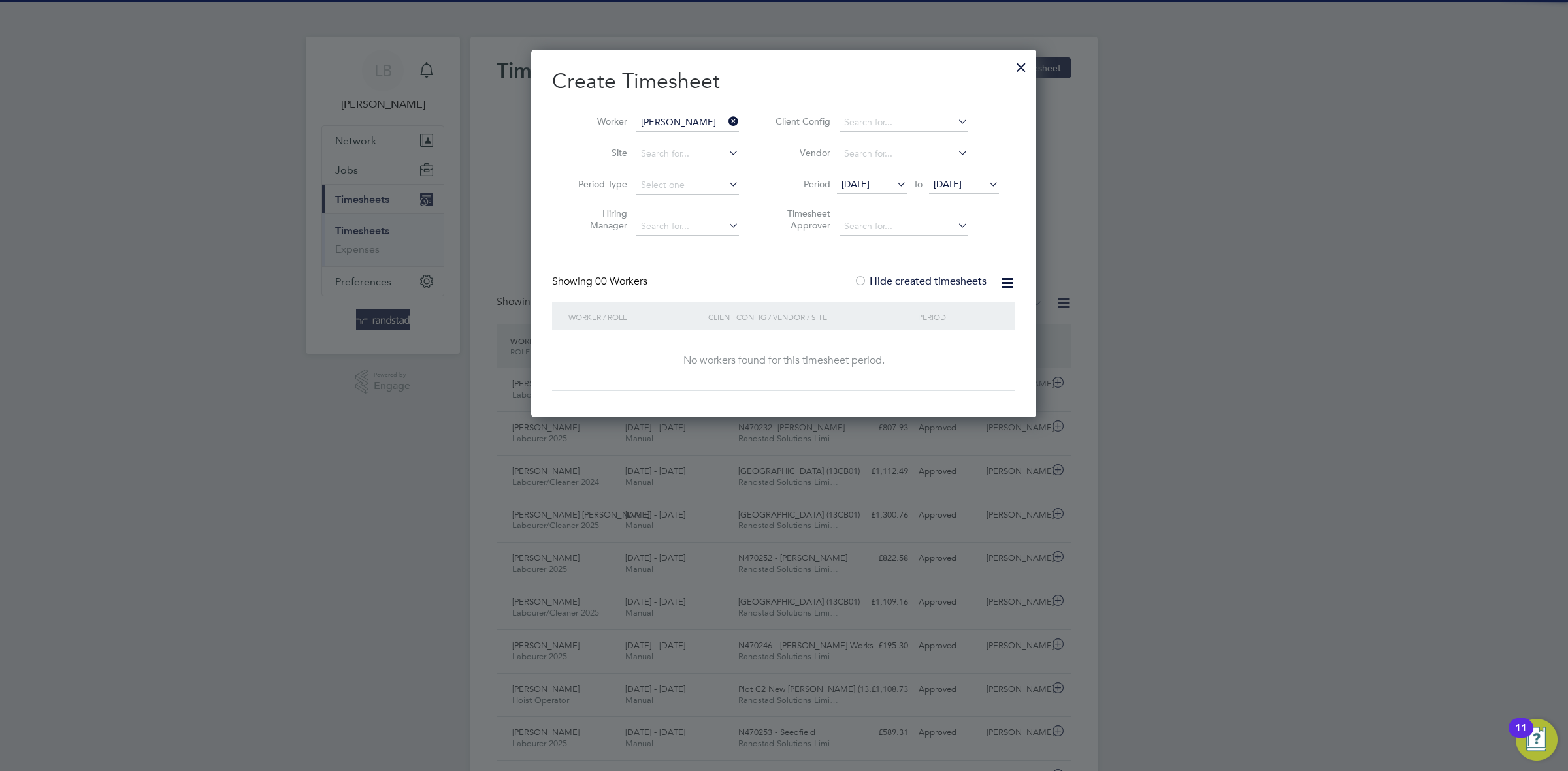
click at [960, 187] on span "[DATE]" at bounding box center [947, 184] width 28 height 12
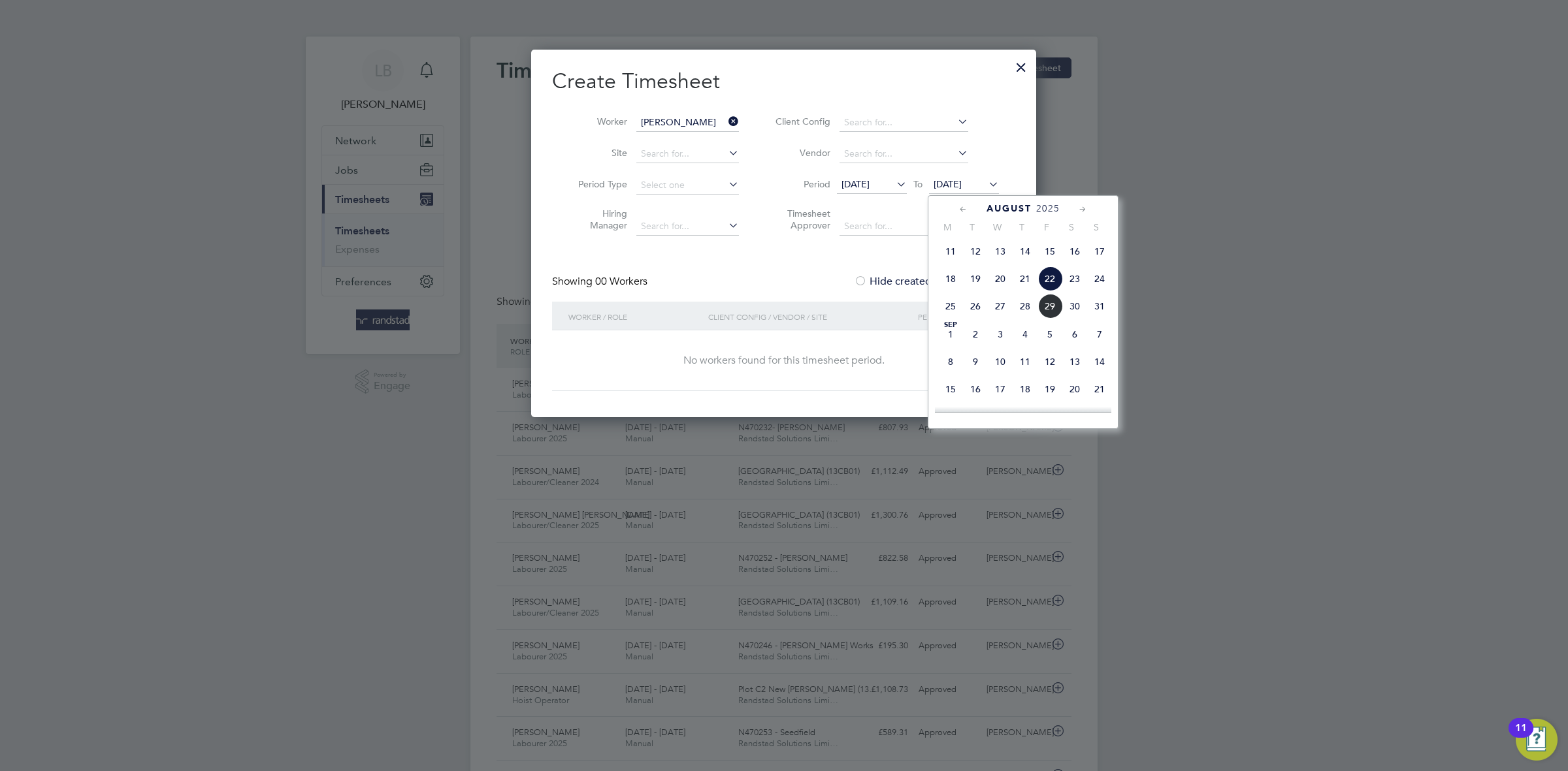
click at [1051, 319] on span "29" at bounding box center [1050, 306] width 25 height 25
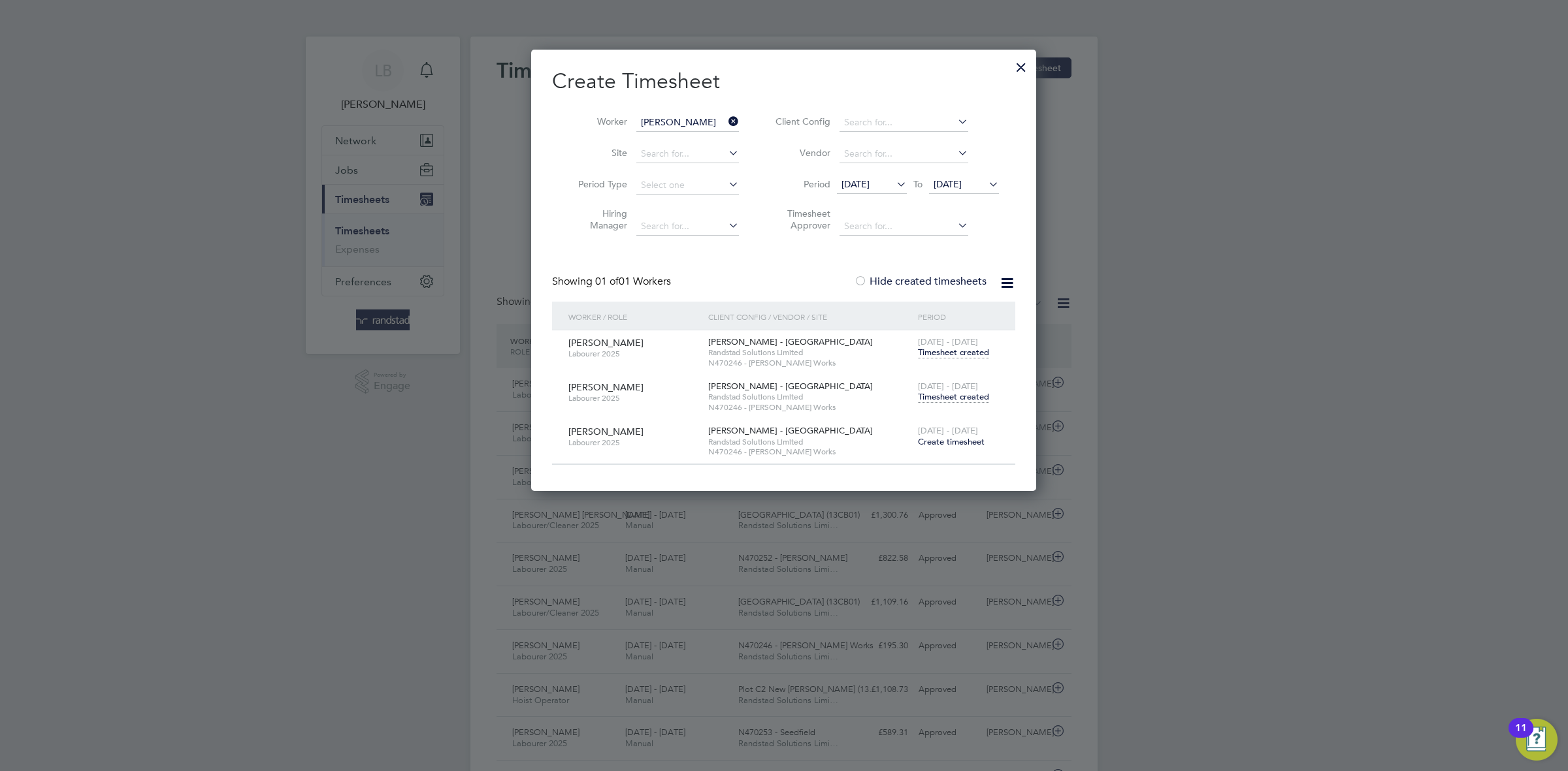
click at [958, 443] on span "Create timesheet" at bounding box center [951, 441] width 67 height 11
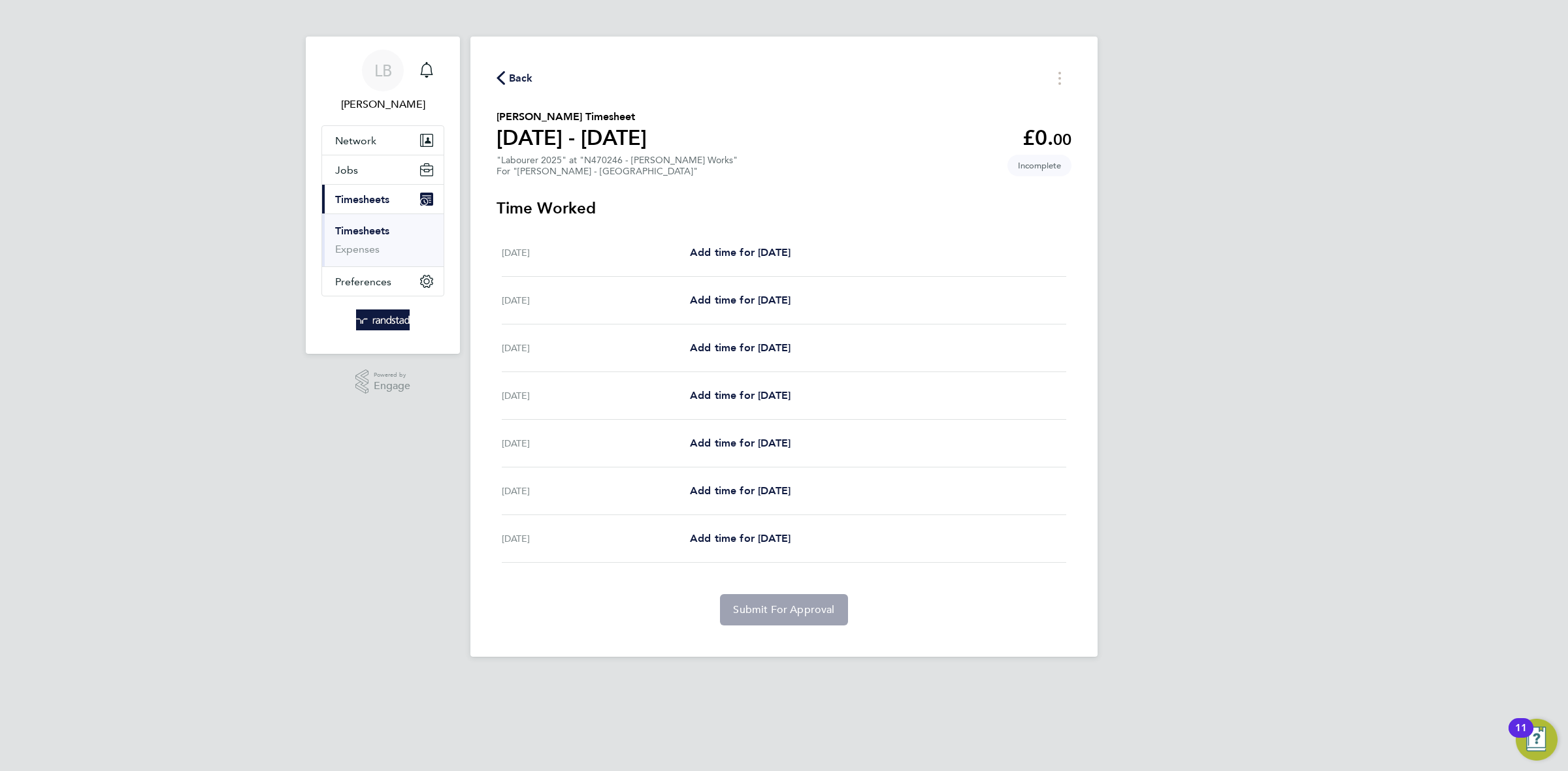
click at [739, 408] on div "[DATE] Add time for [DATE] Add time for [DATE]" at bounding box center [784, 396] width 564 height 48
click at [735, 398] on span "Add time for [DATE]" at bounding box center [740, 396] width 101 height 13
select select "60"
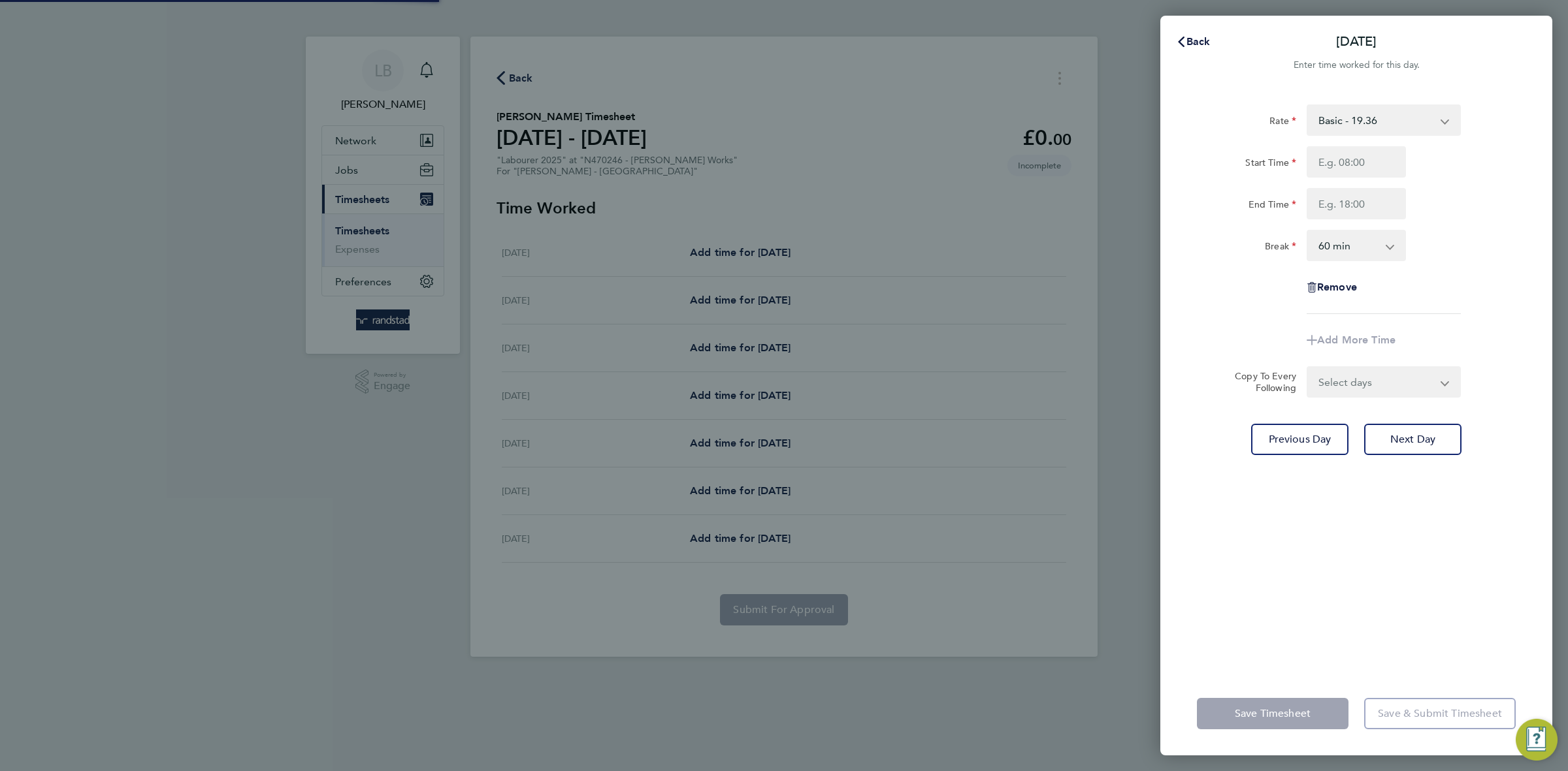
click at [1349, 141] on div "Rate Basic - 19.36 Overtime 1 - 27.90 Overtime 2 - 36.44 Start Time End Time Br…" at bounding box center [1356, 209] width 319 height 210
click at [1355, 151] on input "Start Time" at bounding box center [1356, 162] width 99 height 31
type input "07:00"
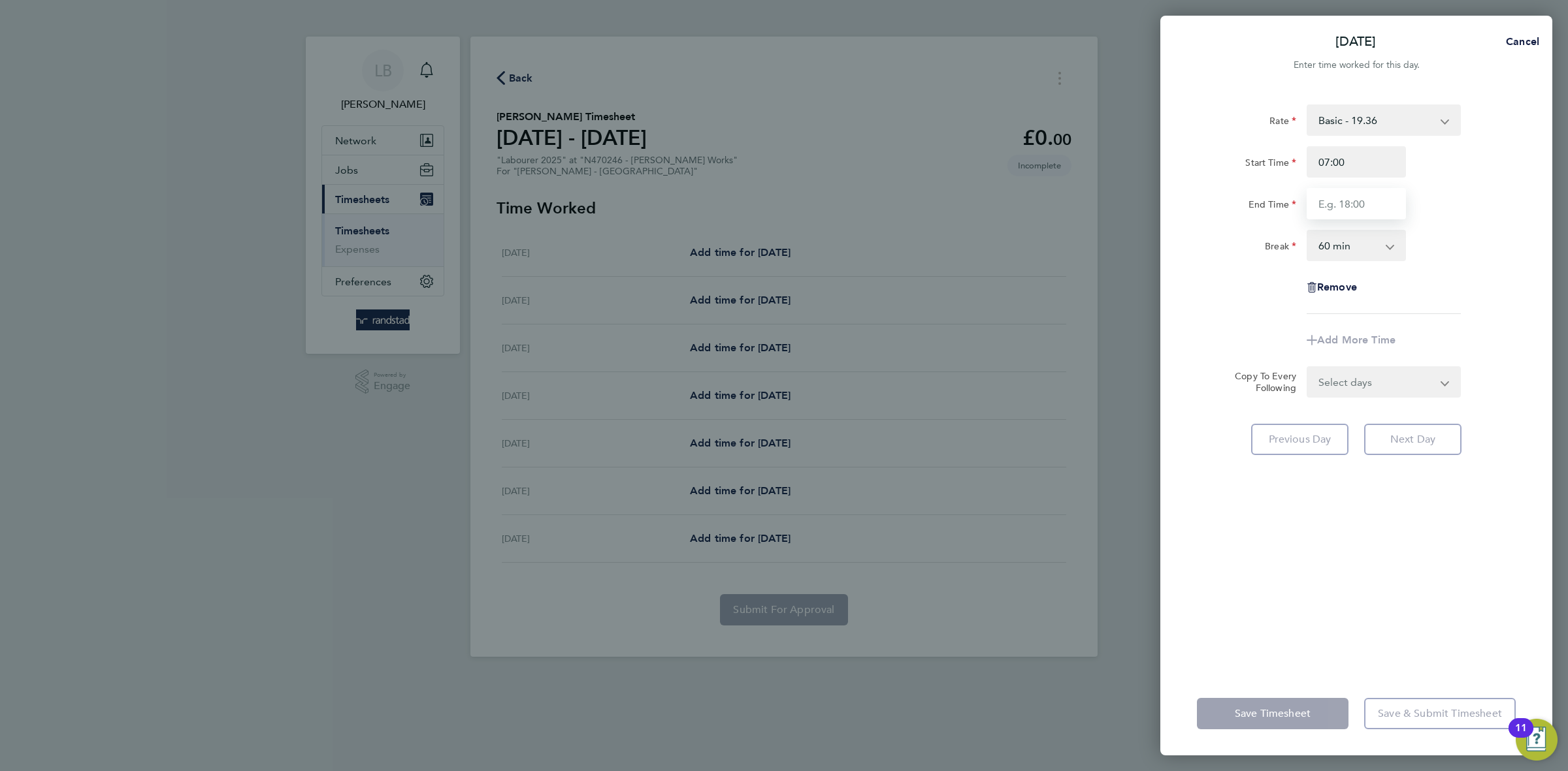
click at [1353, 204] on input "End Time" at bounding box center [1356, 203] width 99 height 31
type input "17:00"
click at [1367, 255] on select "0 min 15 min 30 min 45 min 60 min 75 min 90 min" at bounding box center [1348, 244] width 81 height 28
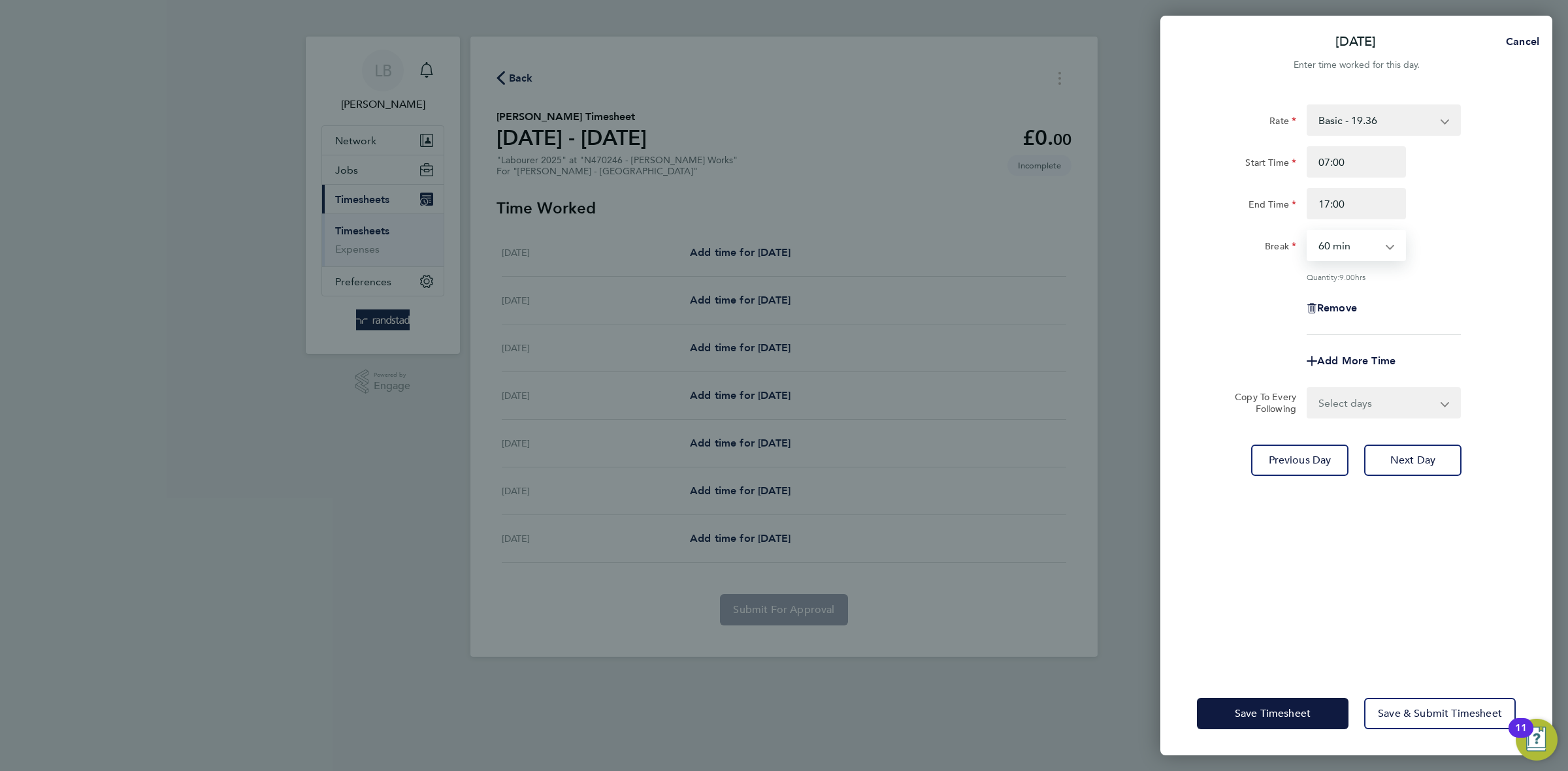
select select "30"
click at [1308, 231] on select "0 min 15 min 30 min 45 min 60 min 75 min 90 min" at bounding box center [1348, 244] width 81 height 28
click at [1428, 317] on div "Remove" at bounding box center [1356, 309] width 329 height 31
click at [1395, 401] on select "Select days Day Wednesday Thursday Friday" at bounding box center [1377, 402] width 137 height 28
select select "DAY"
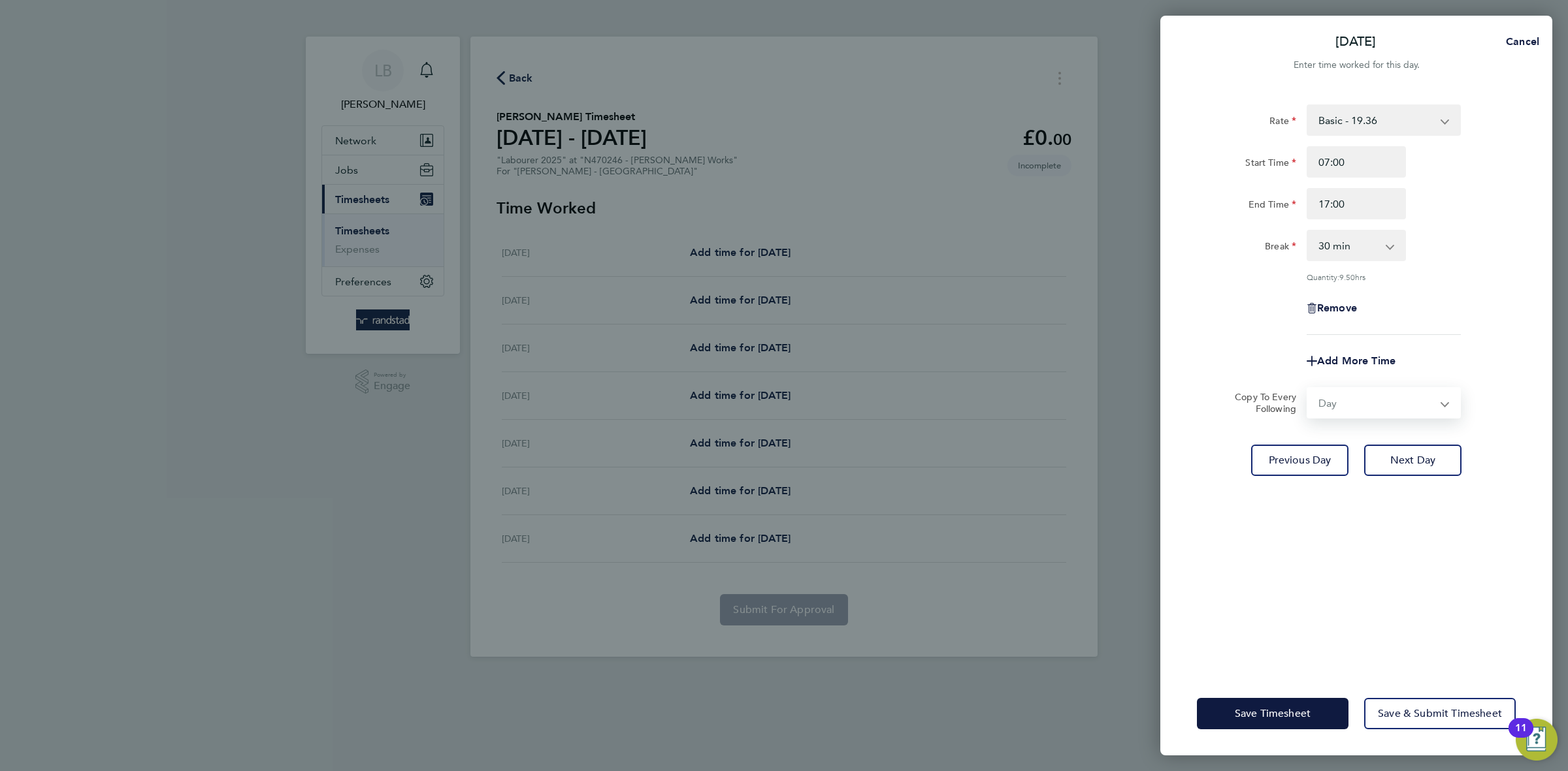
click at [1308, 388] on select "Select days Day Wednesday Thursday Friday" at bounding box center [1377, 402] width 137 height 28
select select "2025-08-29"
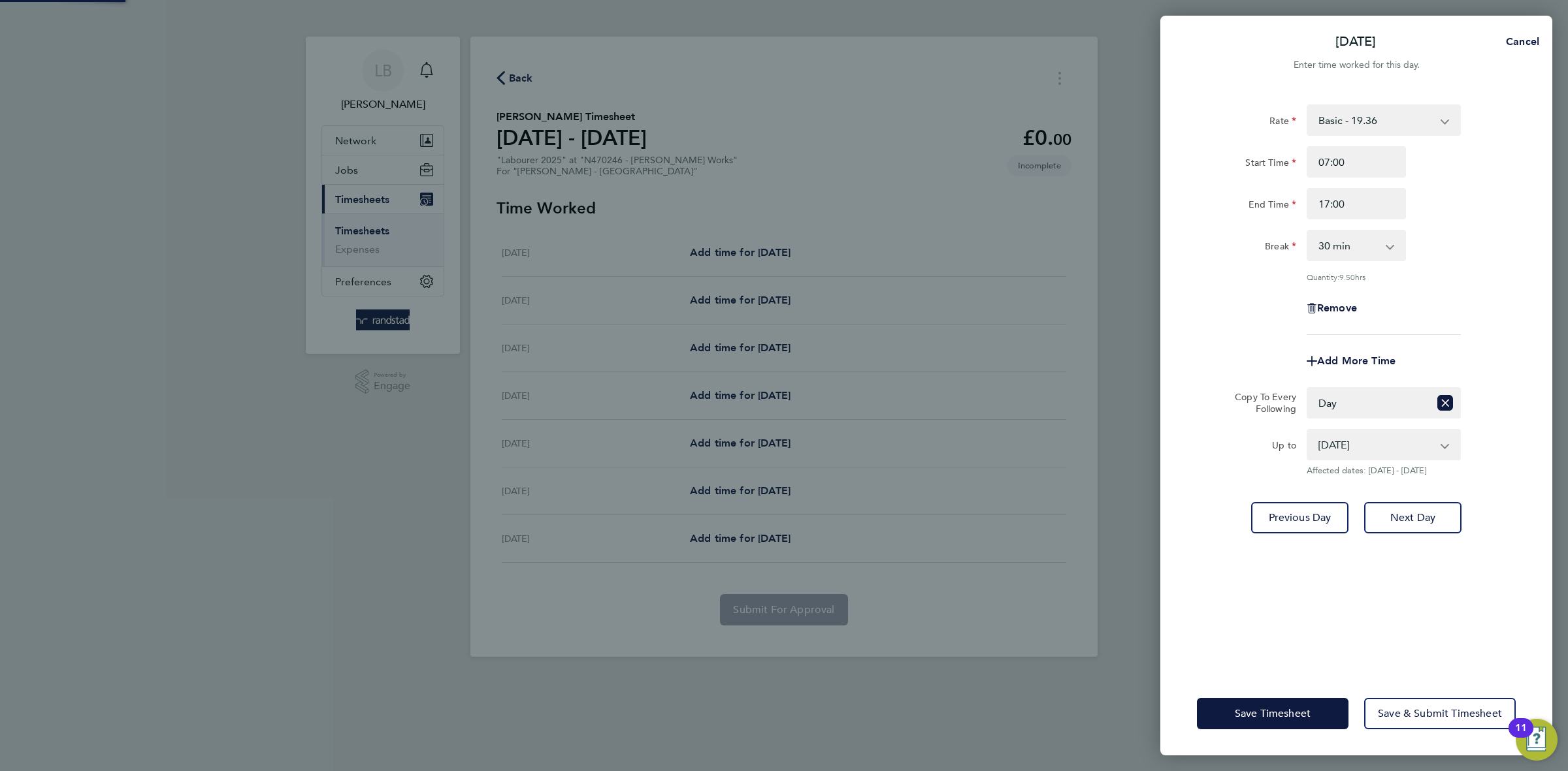
click at [1537, 522] on div "Rate Basic - 19.36 Overtime 1 - 27.90 Overtime 2 - 36.44 Start Time 07:00 End T…" at bounding box center [1356, 380] width 392 height 583
click at [1298, 724] on button "Save Timesheet" at bounding box center [1272, 713] width 151 height 31
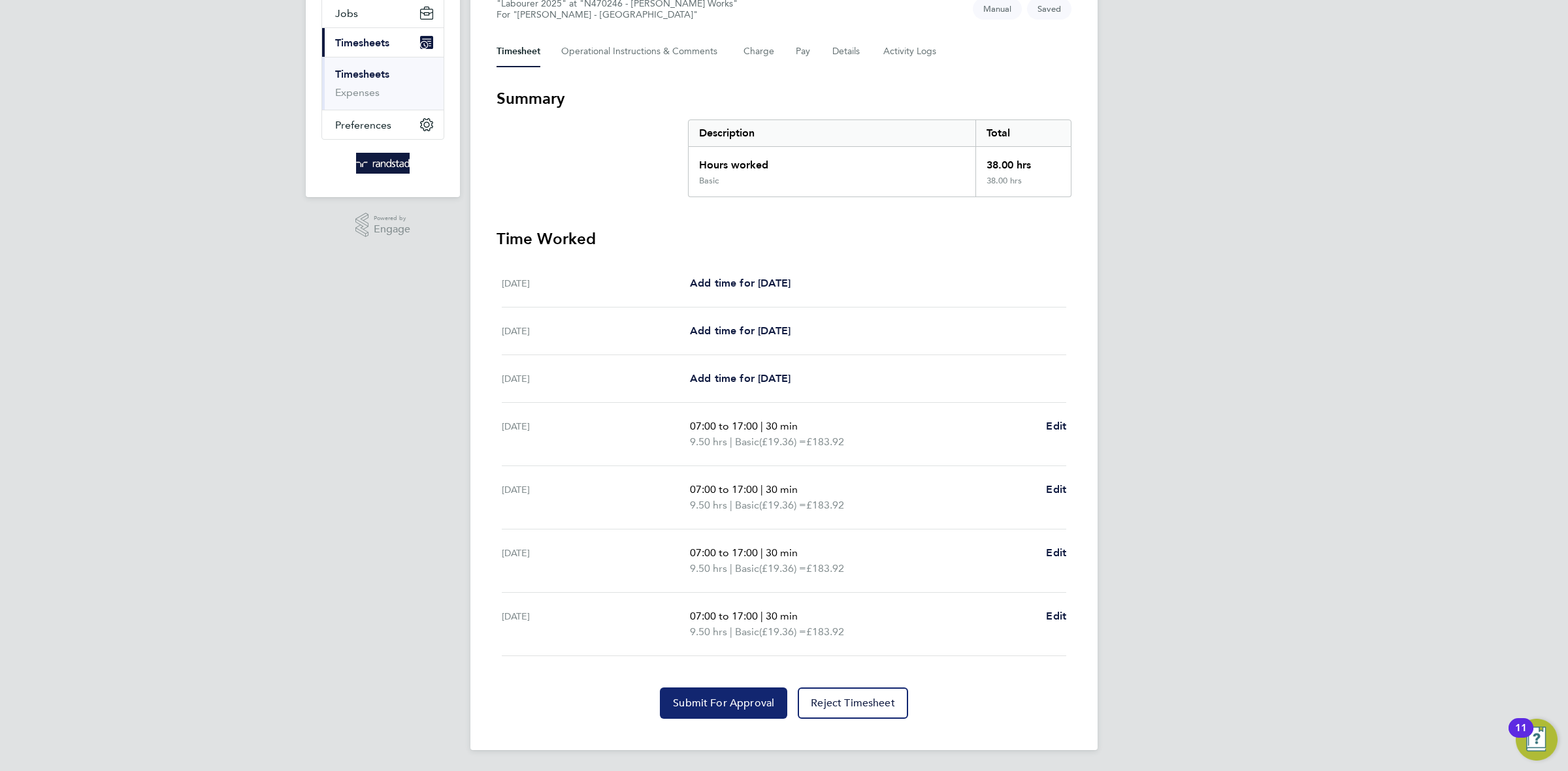
click at [710, 710] on button "Submit For Approval" at bounding box center [723, 703] width 127 height 31
